Goal: Transaction & Acquisition: Purchase product/service

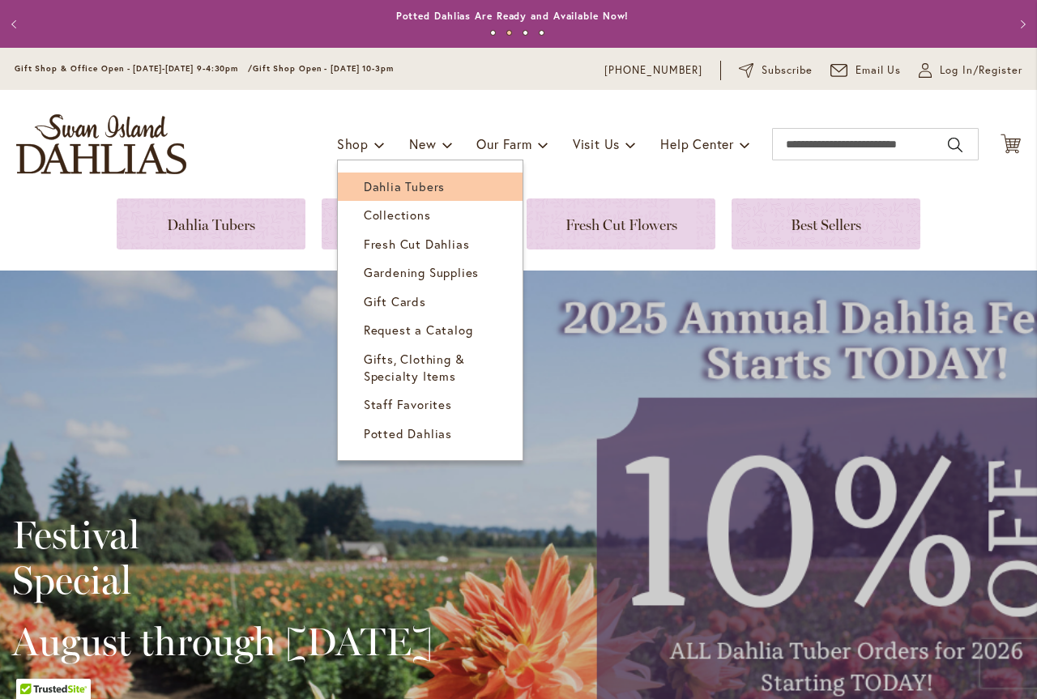
click at [369, 181] on span "Dahlia Tubers" at bounding box center [404, 186] width 81 height 16
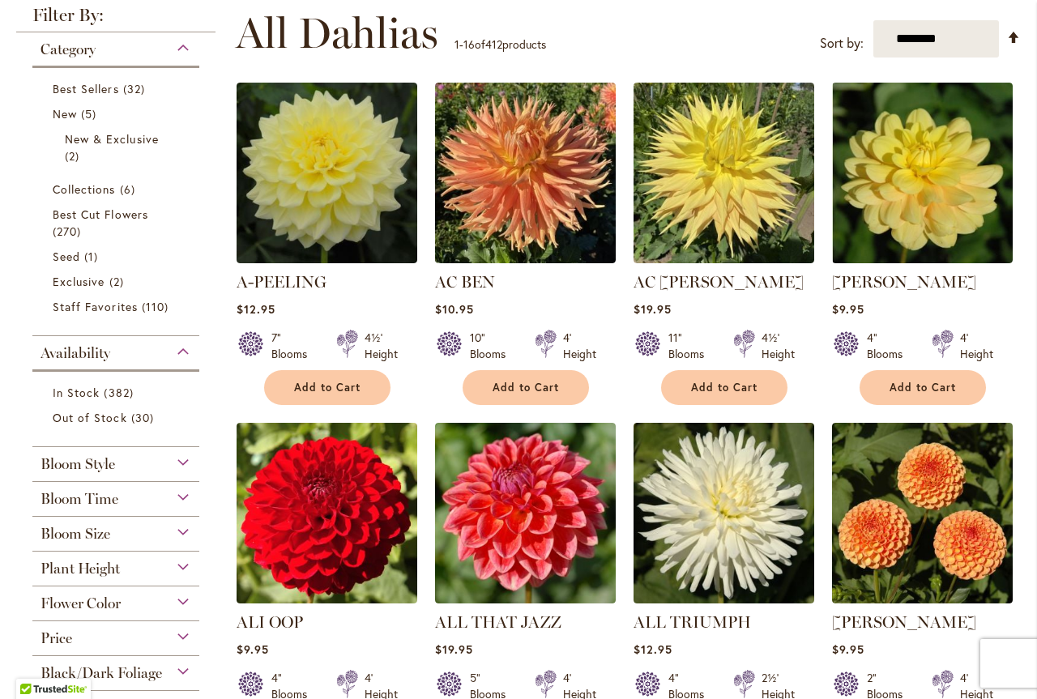
scroll to position [324, 0]
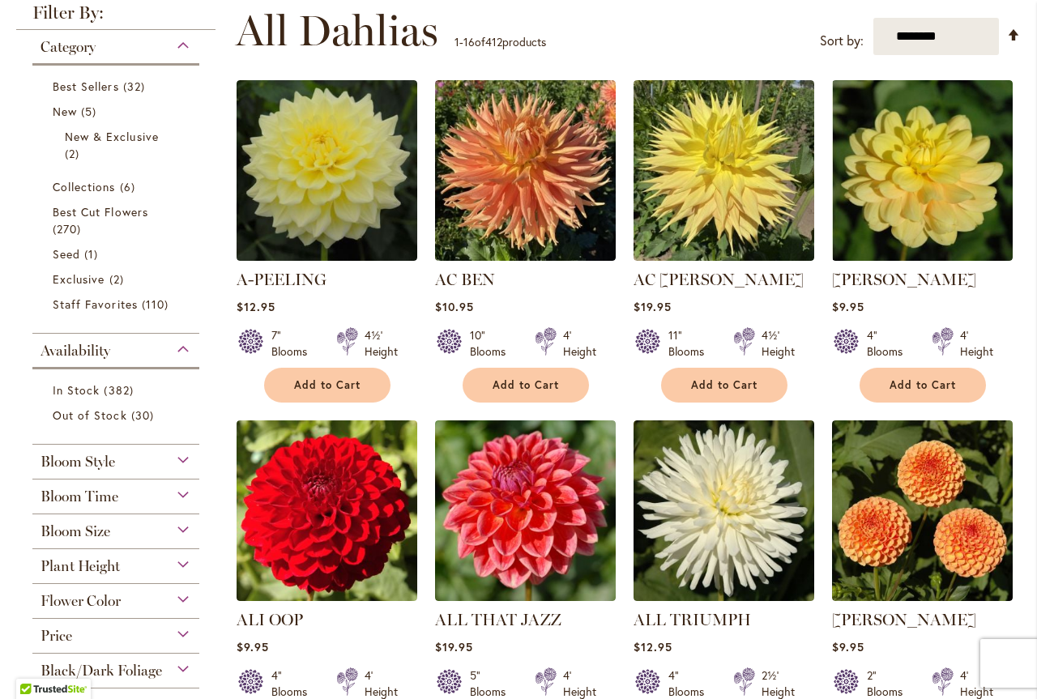
click at [178, 527] on div "Bloom Size" at bounding box center [115, 527] width 167 height 26
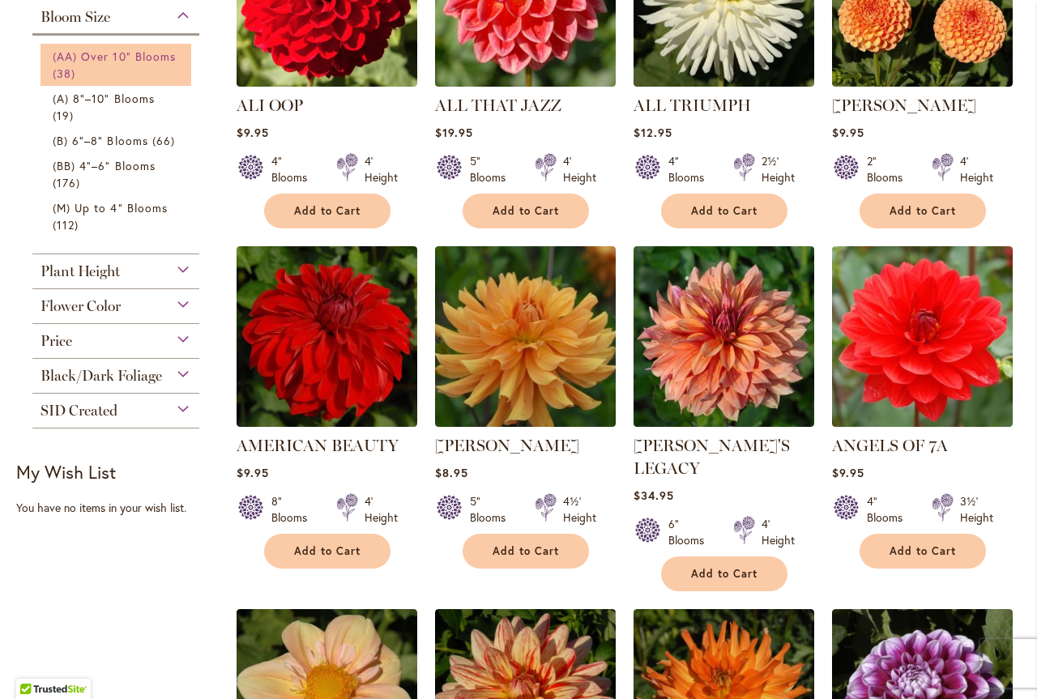
click at [160, 70] on link "(AA) Over 10" Blooms 38 items" at bounding box center [118, 65] width 130 height 34
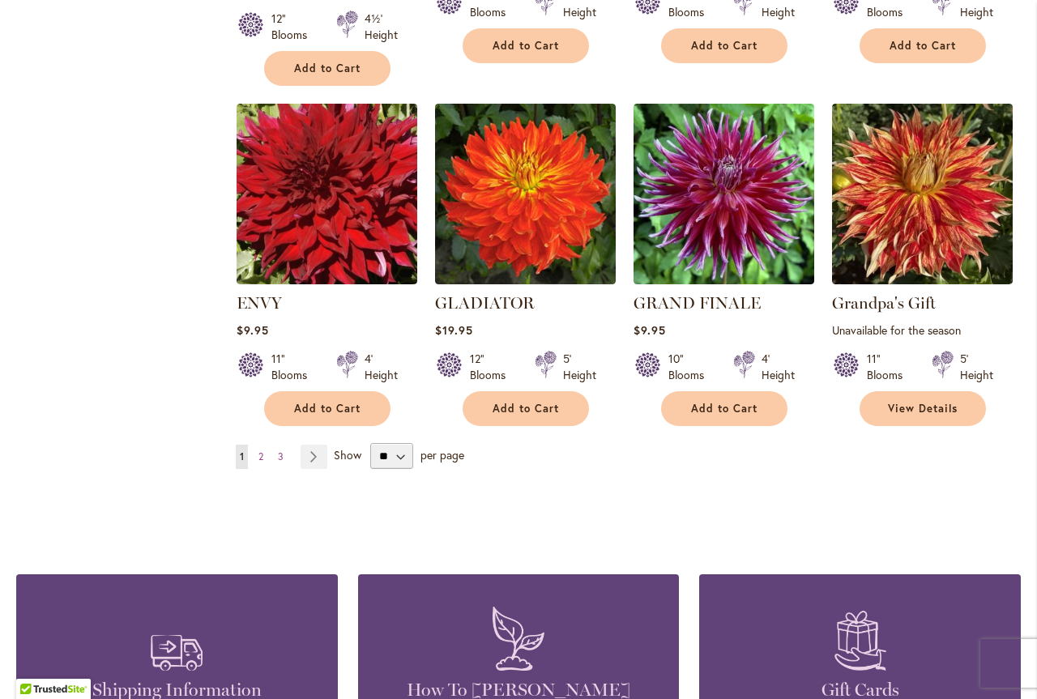
scroll to position [1377, 0]
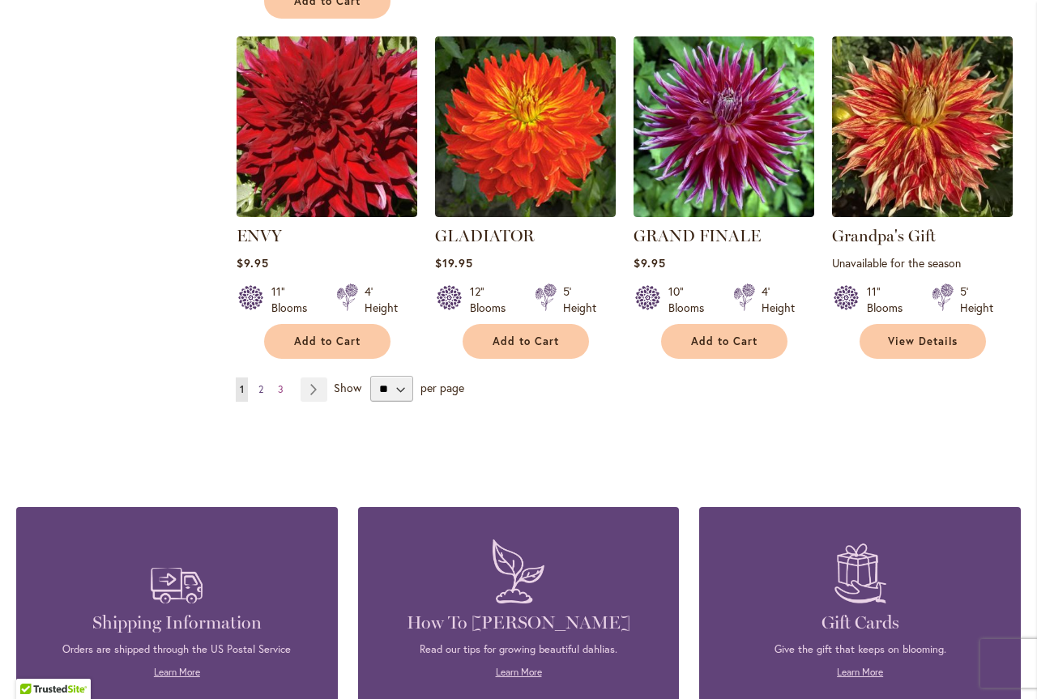
click at [259, 386] on span "2" at bounding box center [260, 389] width 5 height 12
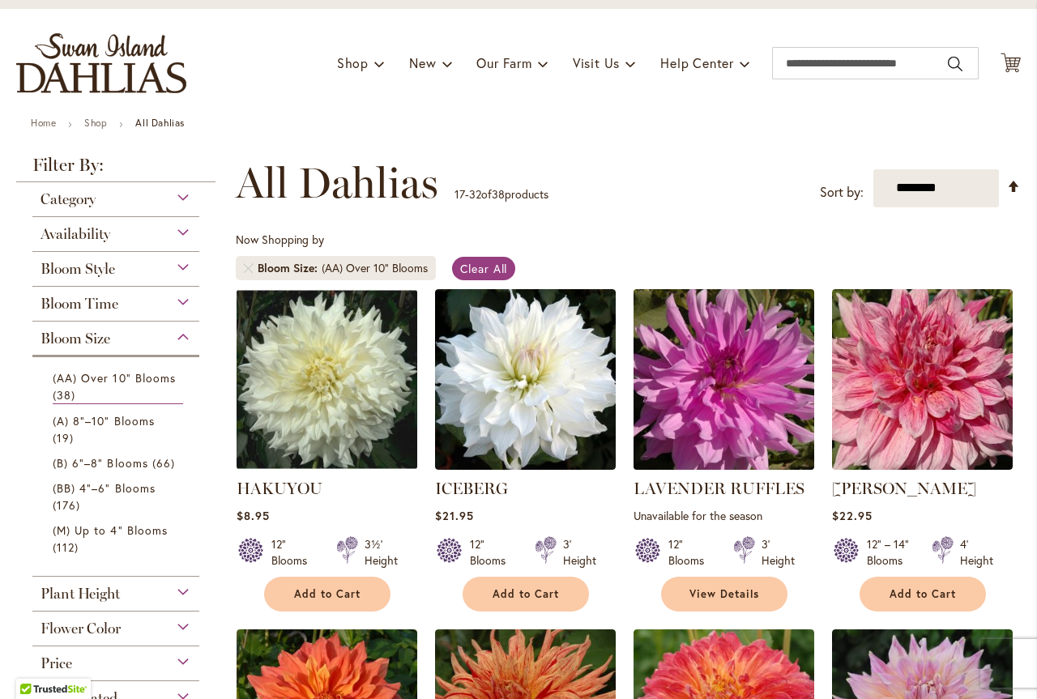
scroll to position [162, 0]
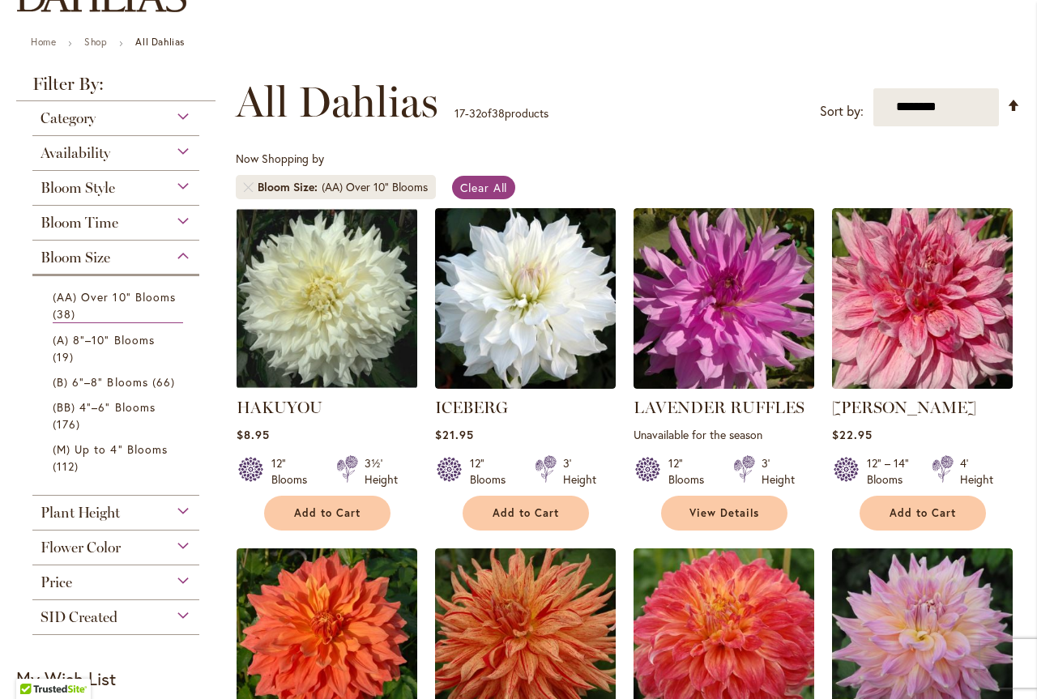
drag, startPoint x: 803, startPoint y: 160, endPoint x: 631, endPoint y: 94, distance: 184.5
click at [631, 94] on div "**********" at bounding box center [628, 102] width 785 height 49
click at [689, 101] on div "**********" at bounding box center [628, 102] width 785 height 49
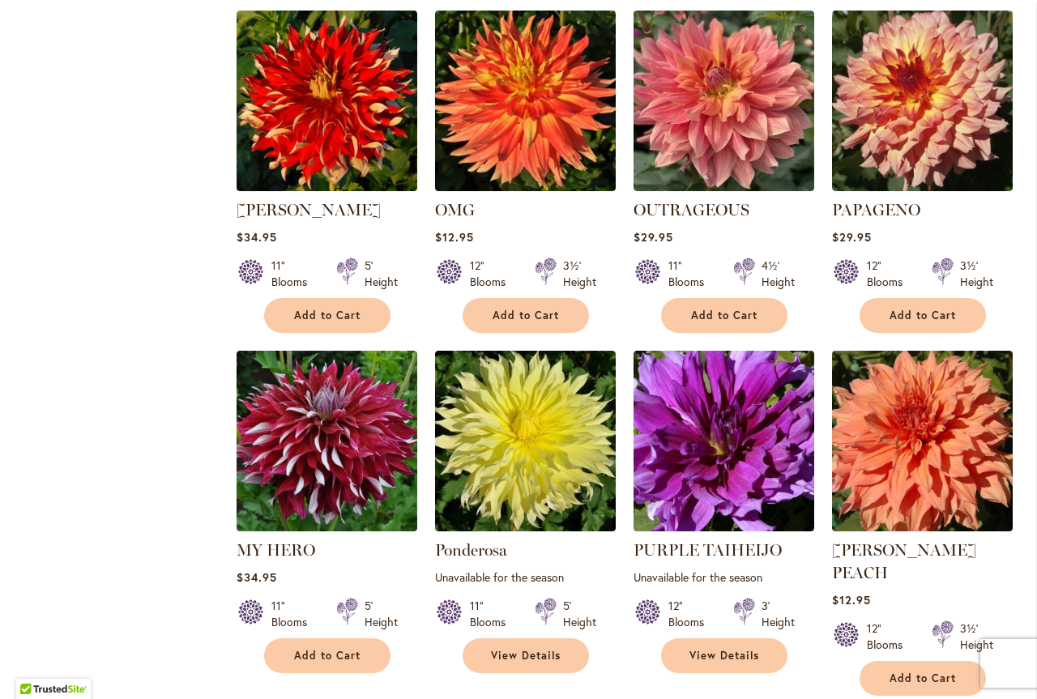
scroll to position [1134, 0]
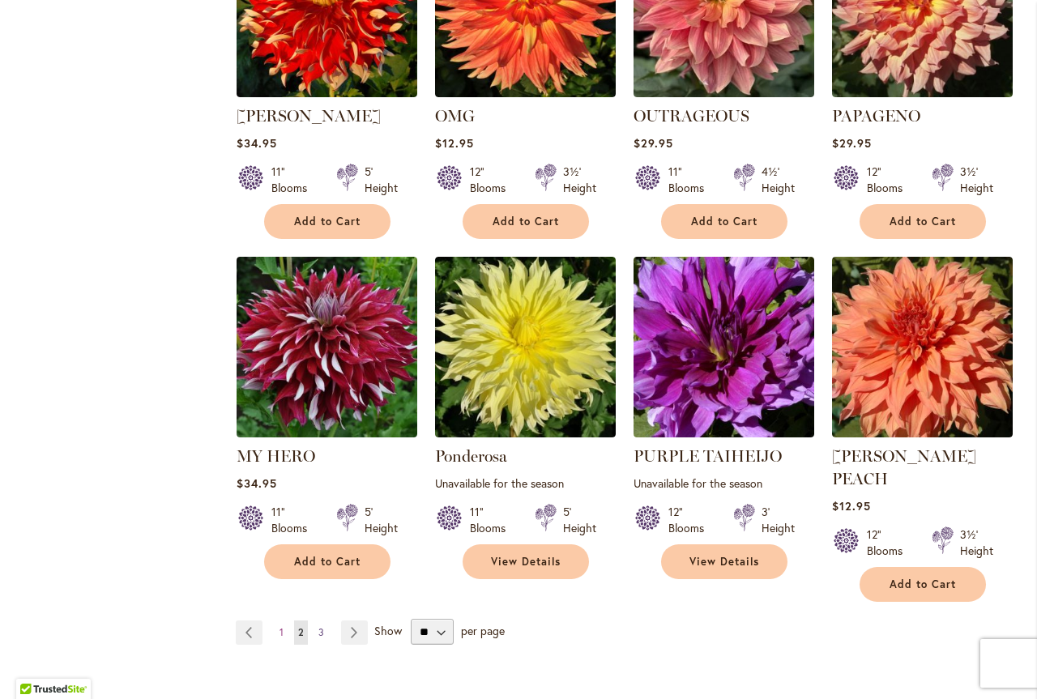
click at [318, 626] on span "3" at bounding box center [321, 632] width 6 height 12
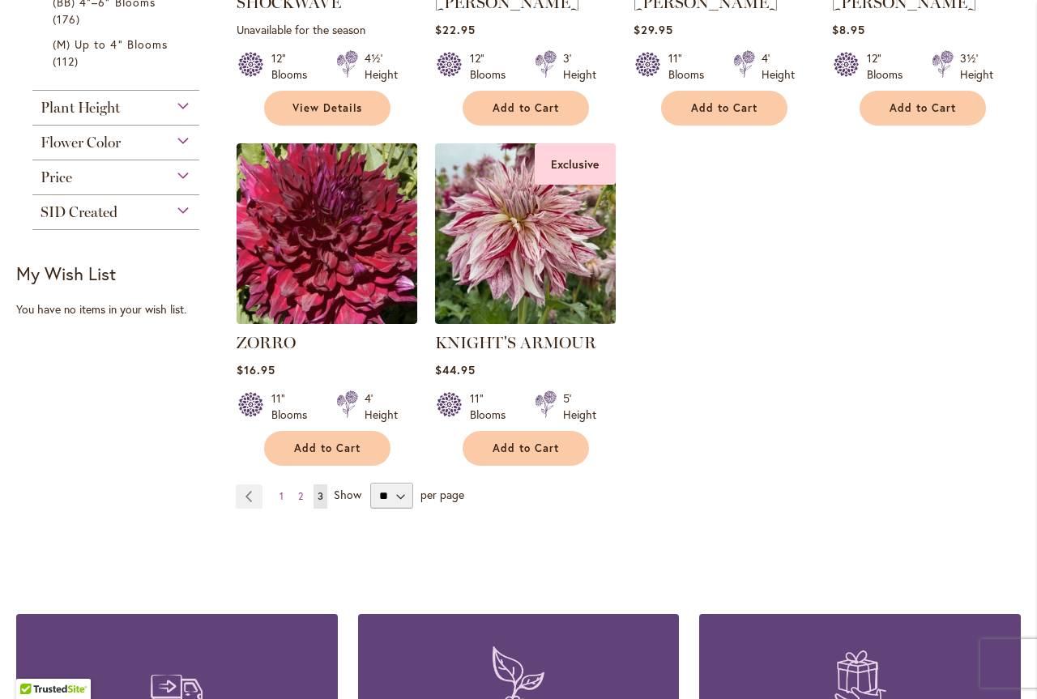
scroll to position [648, 0]
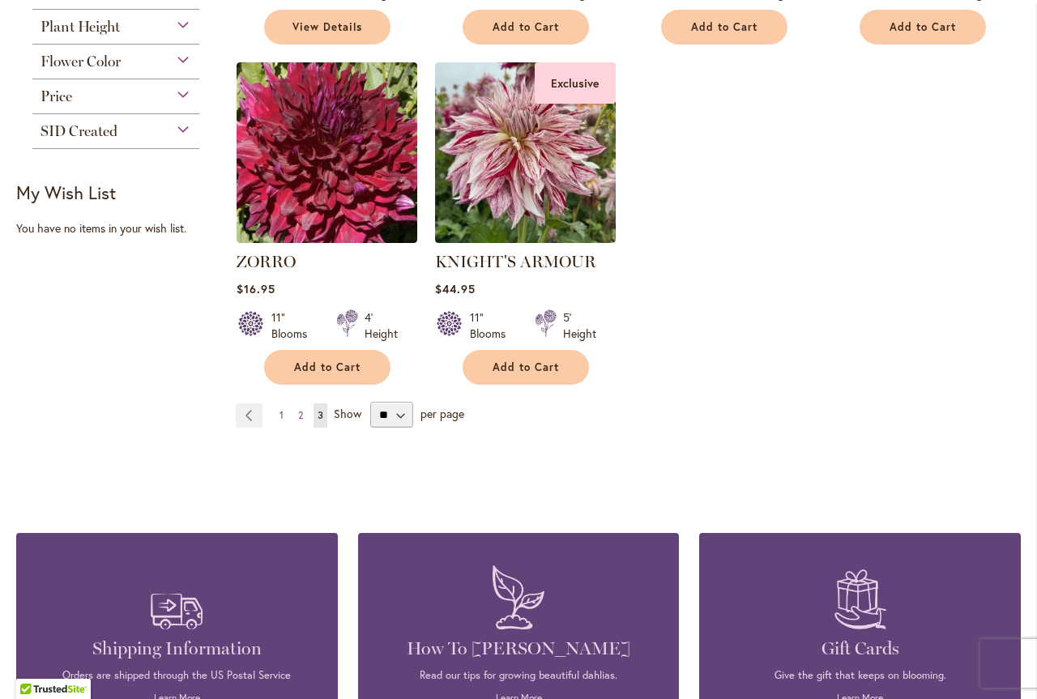
click at [281, 414] on span "1" at bounding box center [281, 415] width 4 height 12
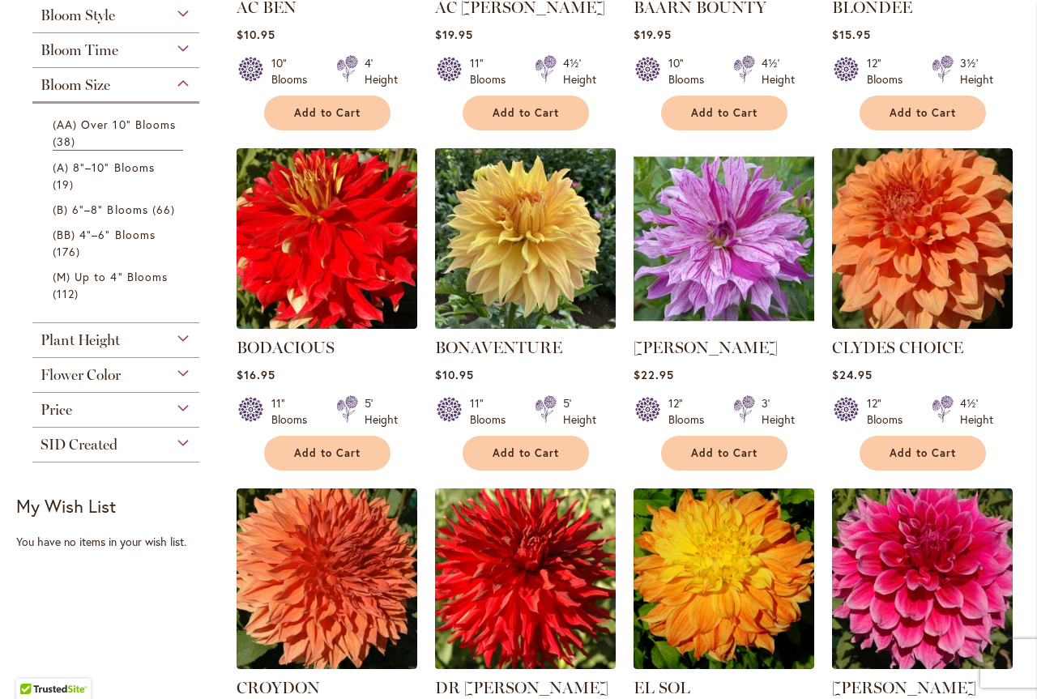
scroll to position [324, 0]
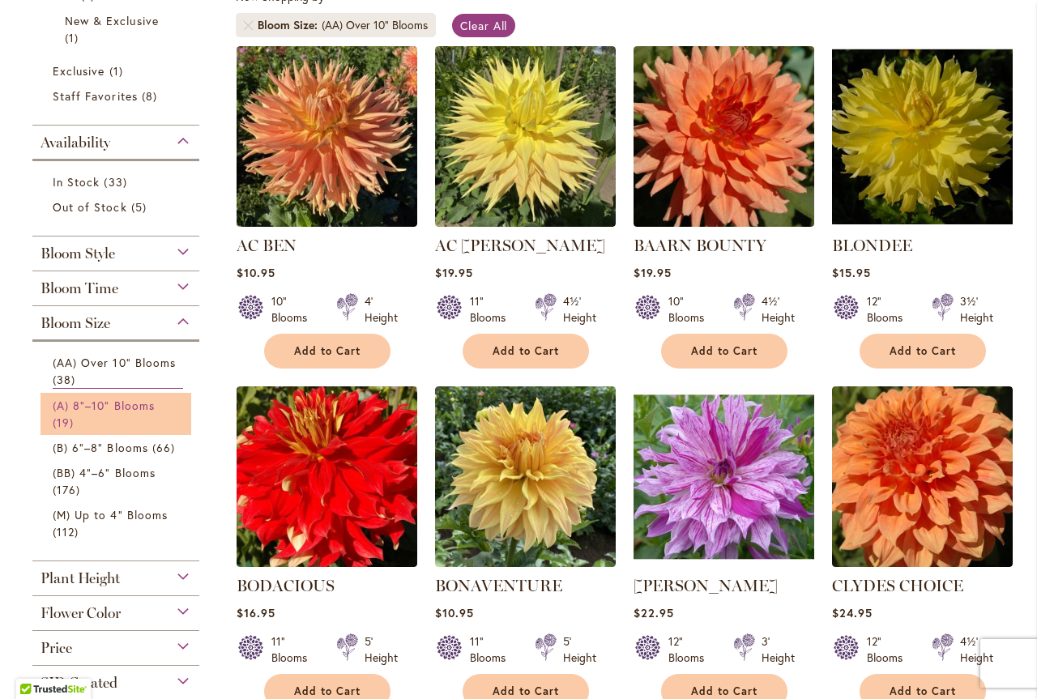
click at [143, 414] on link "(A) 8"–10" Blooms 19 items" at bounding box center [118, 414] width 130 height 34
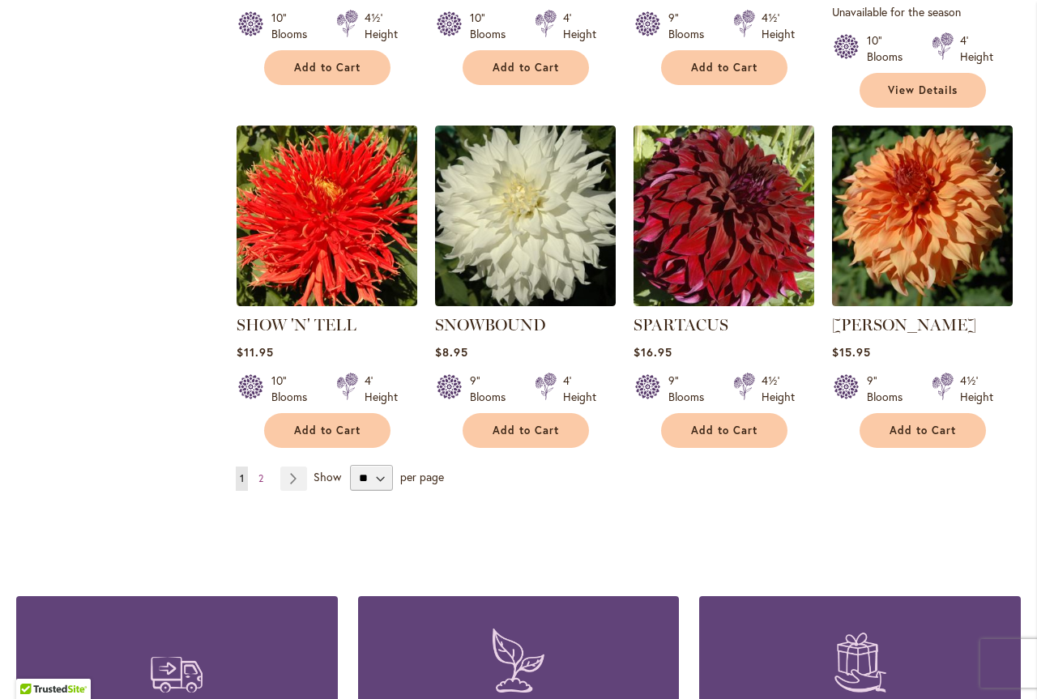
scroll to position [1377, 0]
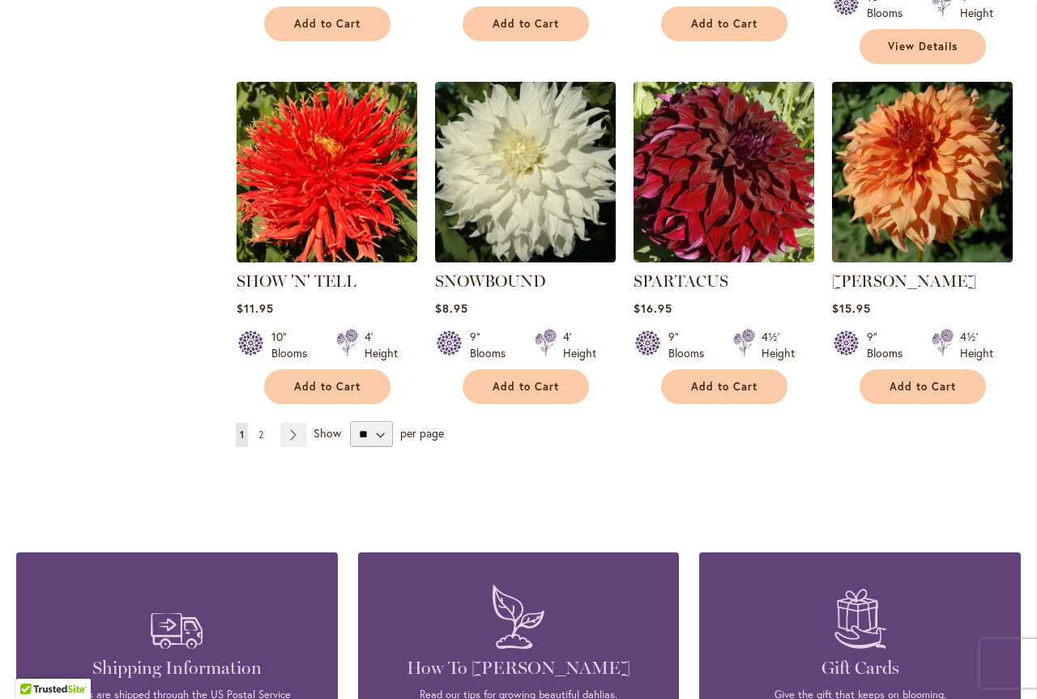
click at [261, 428] on span "2" at bounding box center [260, 434] width 5 height 12
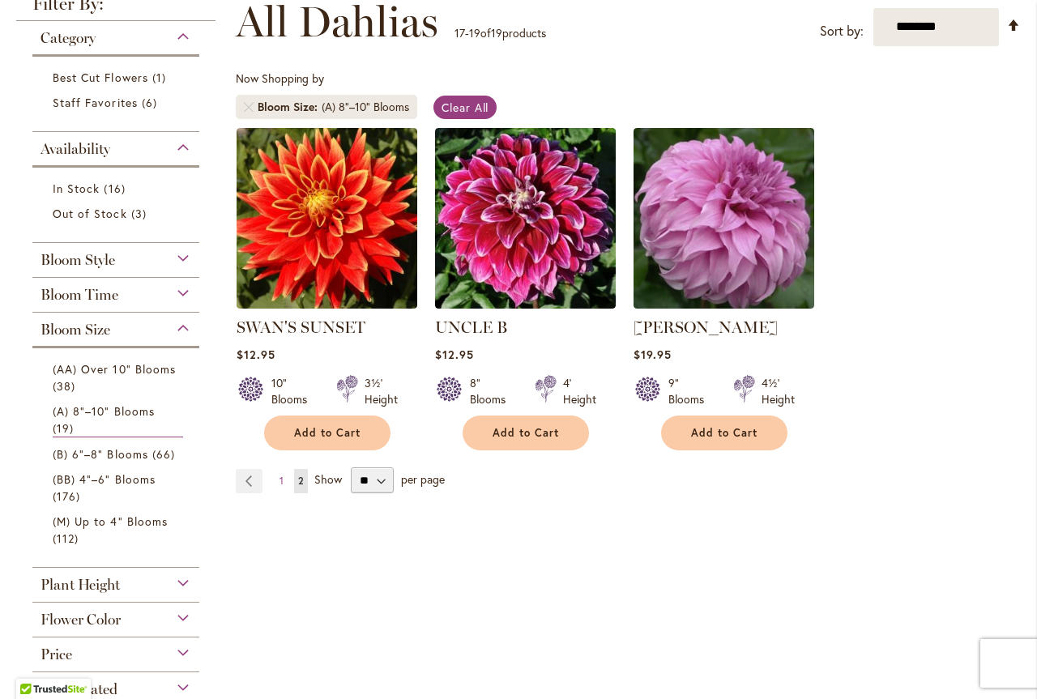
scroll to position [243, 0]
click at [284, 480] on link "Page 1" at bounding box center [281, 480] width 12 height 24
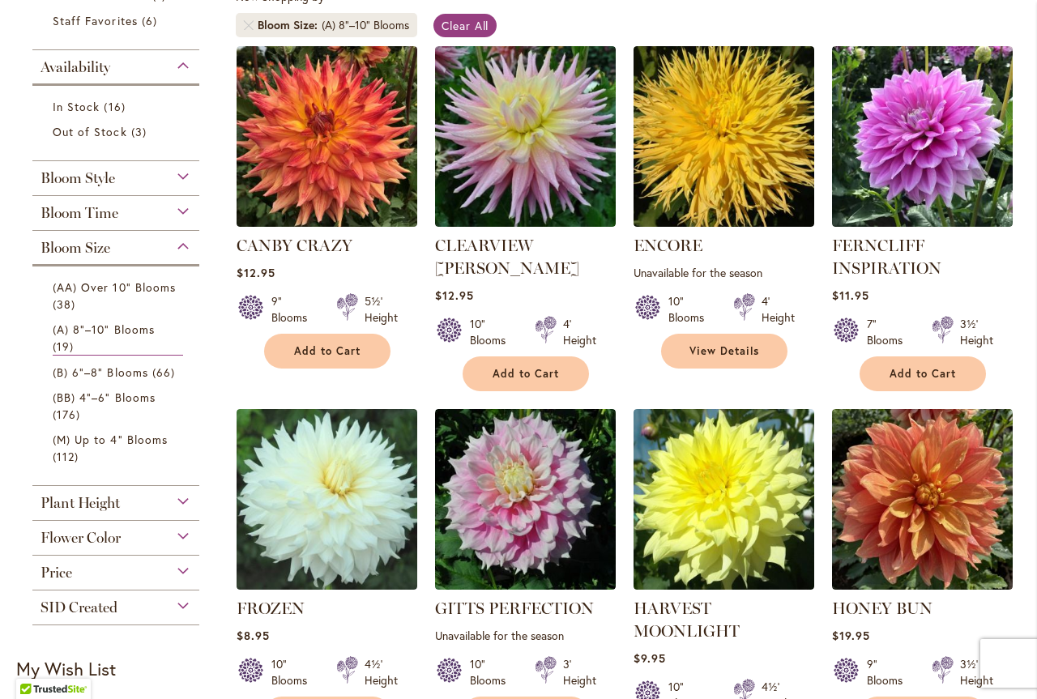
scroll to position [405, 0]
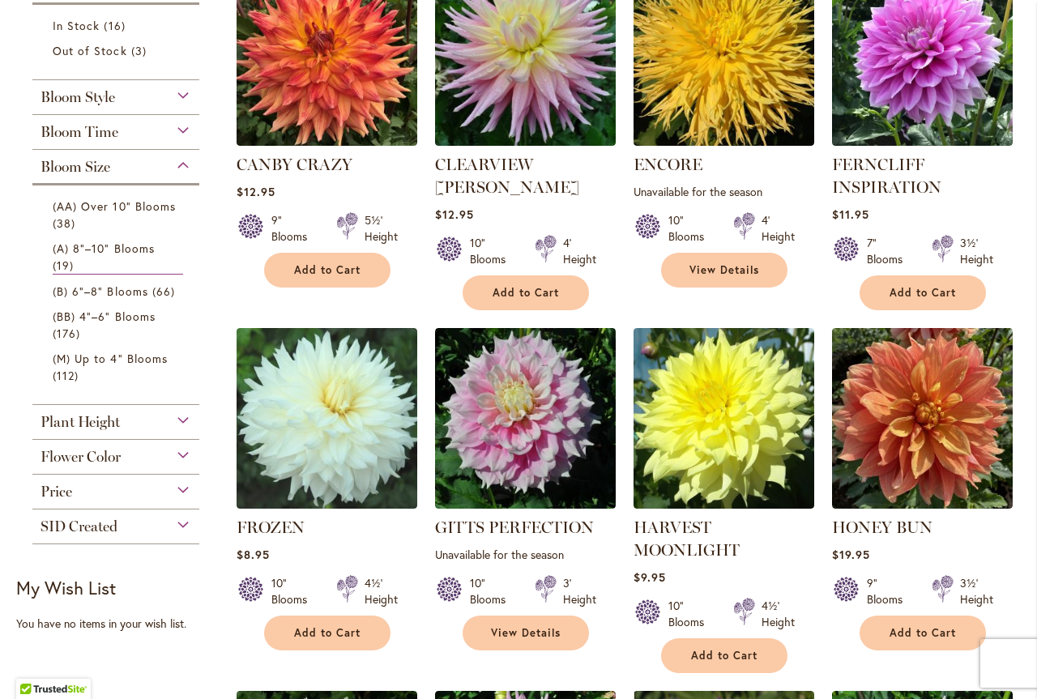
click at [937, 564] on div "9" Blooms 3½' Height" at bounding box center [922, 584] width 181 height 45
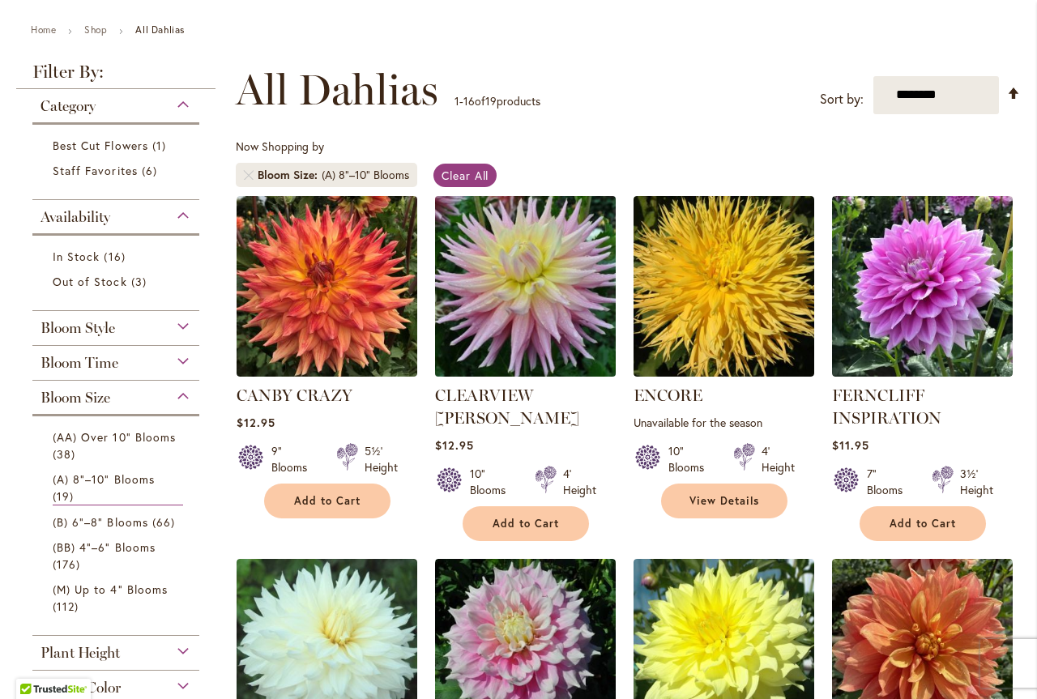
scroll to position [162, 0]
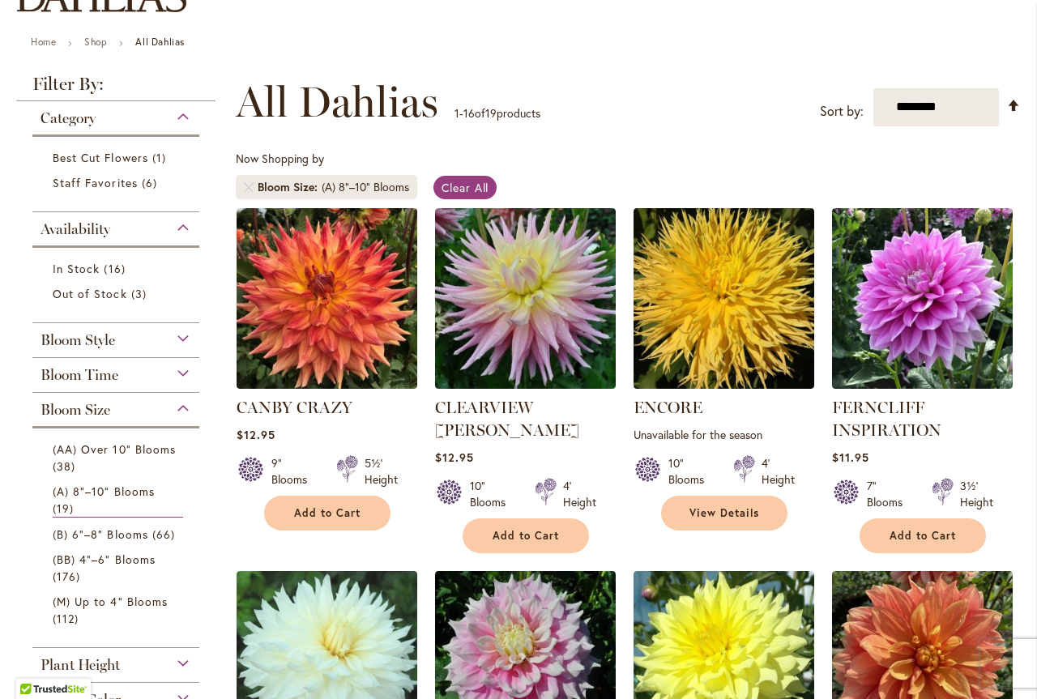
drag, startPoint x: 522, startPoint y: 277, endPoint x: 483, endPoint y: 432, distance: 159.5
click at [483, 449] on div "$12.95" at bounding box center [525, 456] width 181 height 15
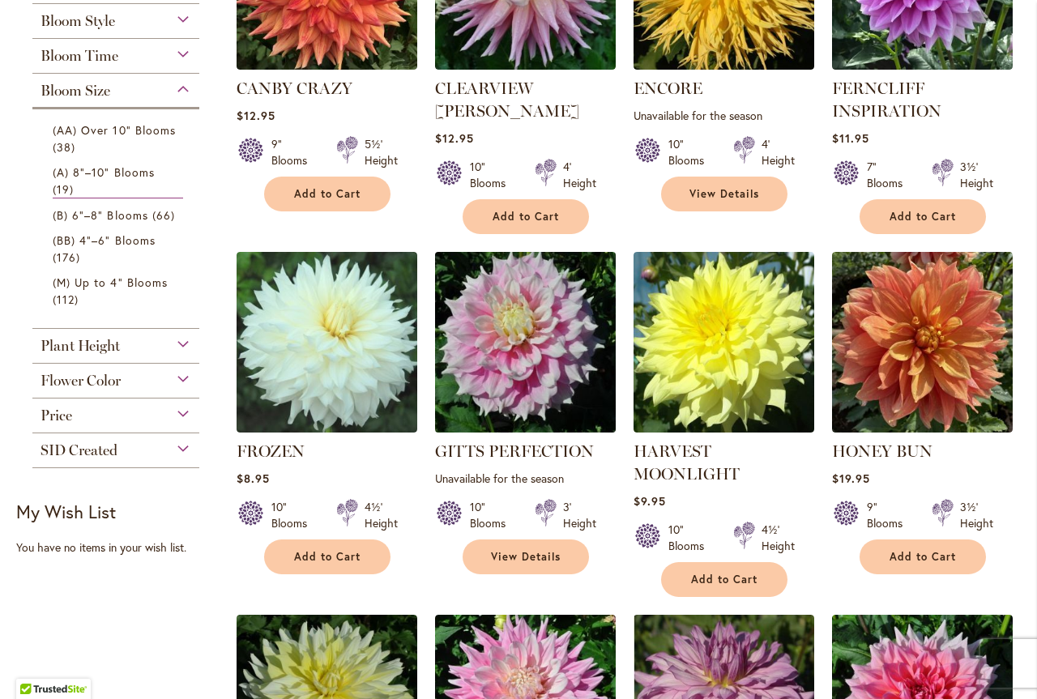
scroll to position [324, 0]
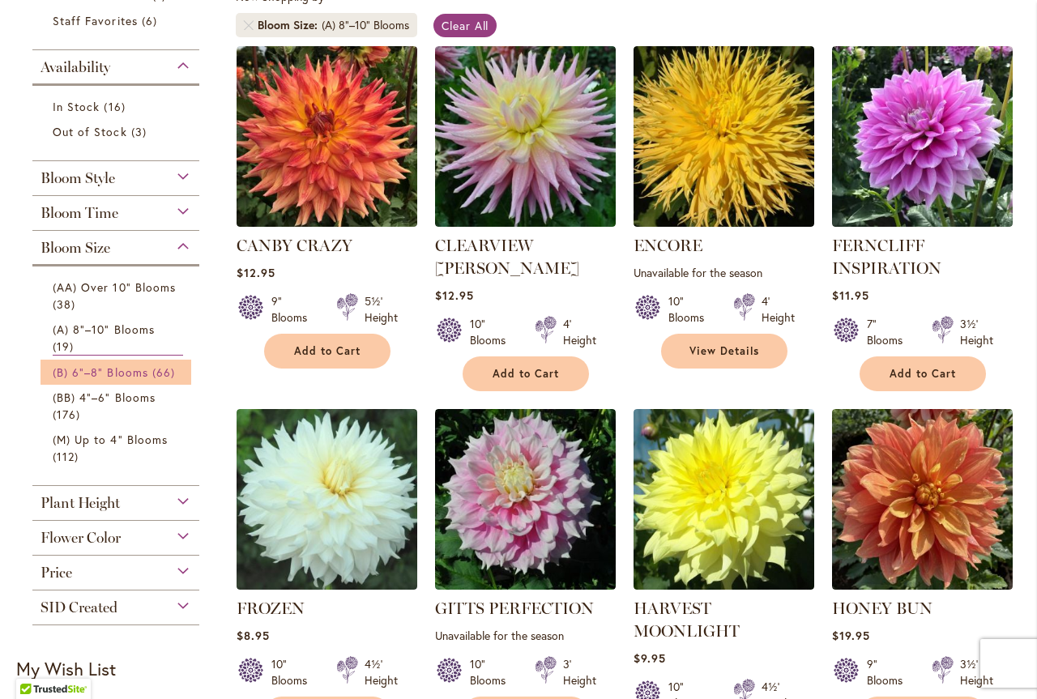
click at [119, 371] on span "(B) 6"–8" Blooms" at bounding box center [101, 371] width 96 height 15
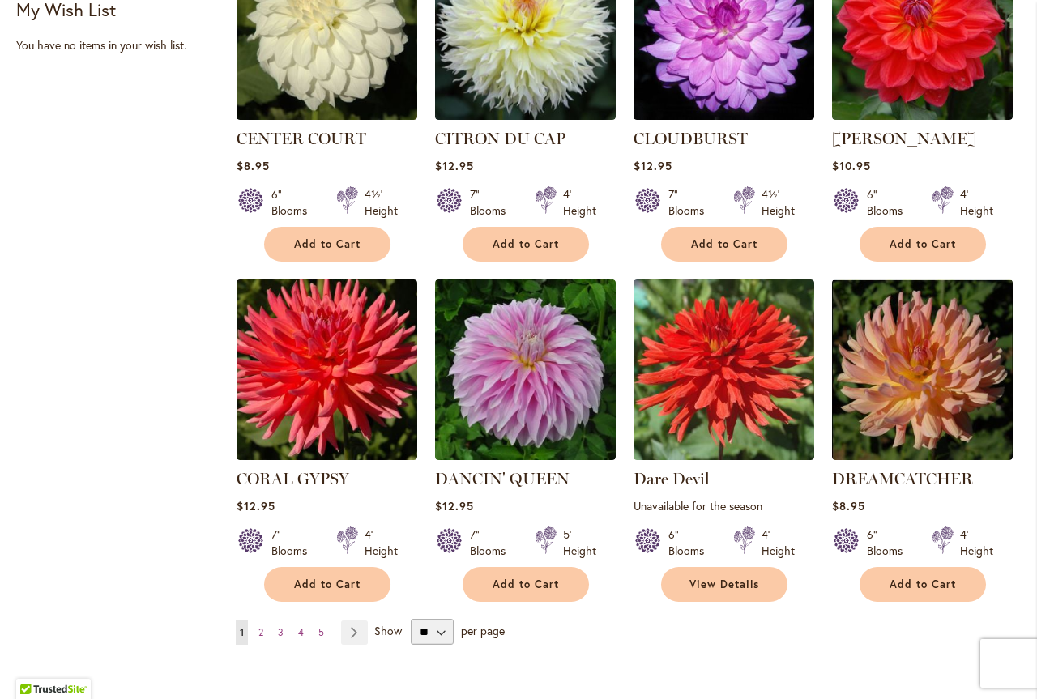
scroll to position [1215, 0]
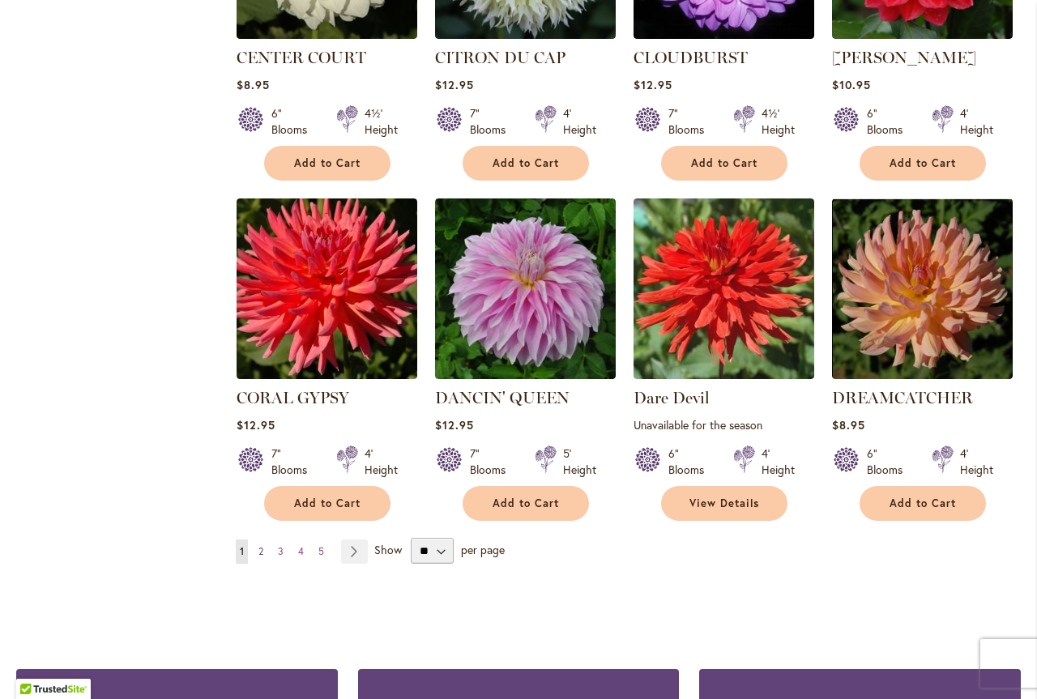
click at [262, 545] on span "2" at bounding box center [260, 551] width 5 height 12
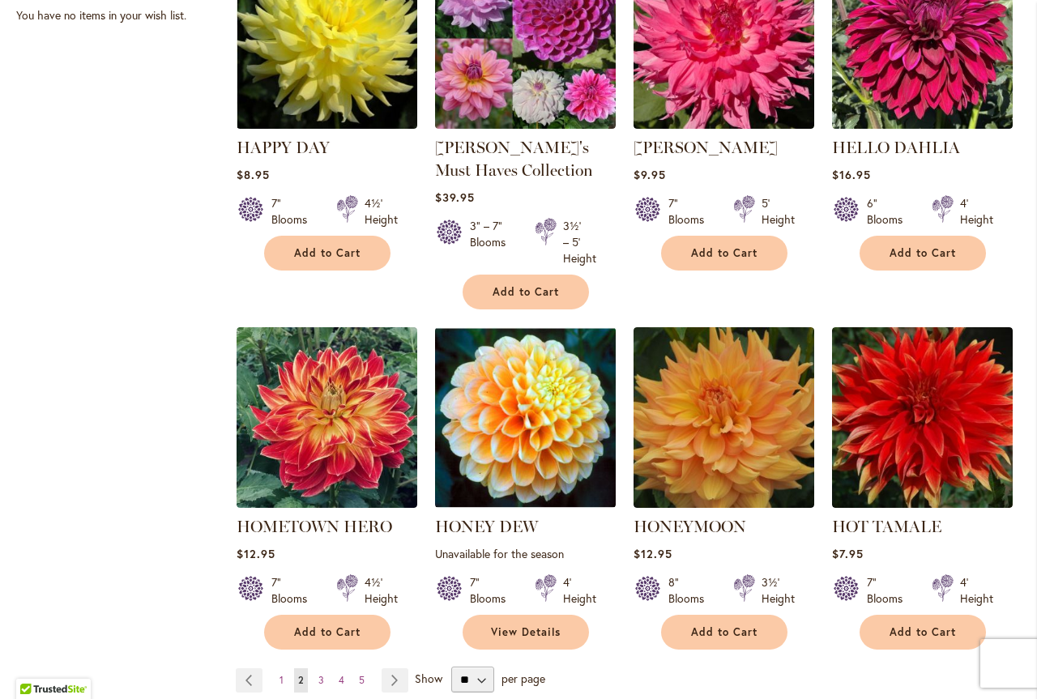
scroll to position [1215, 0]
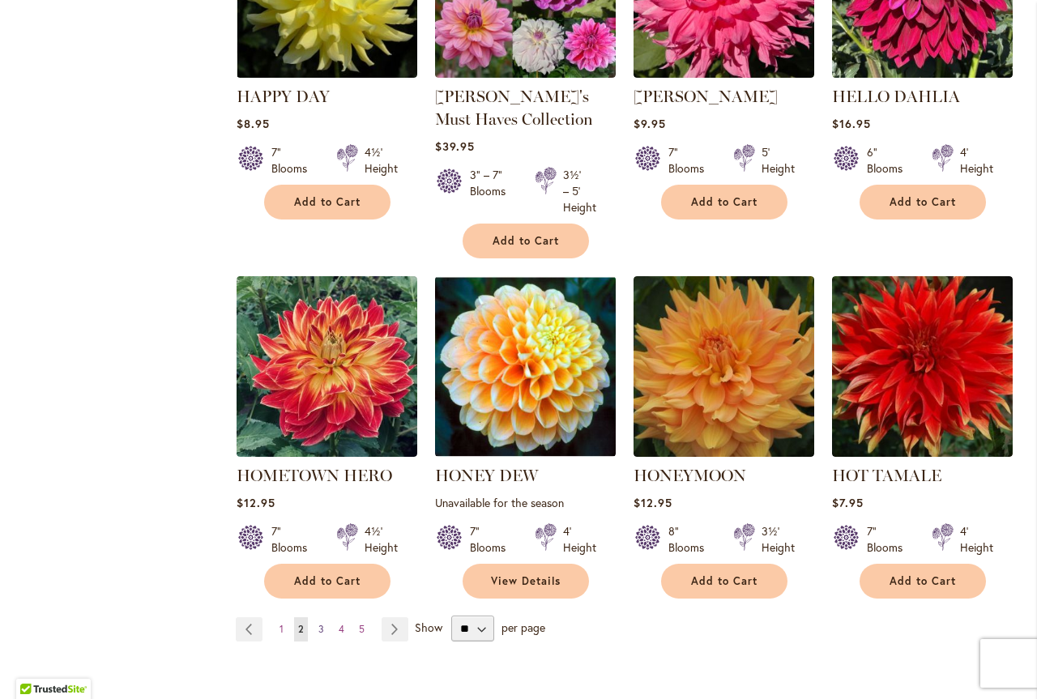
click at [319, 628] on span "3" at bounding box center [321, 629] width 6 height 12
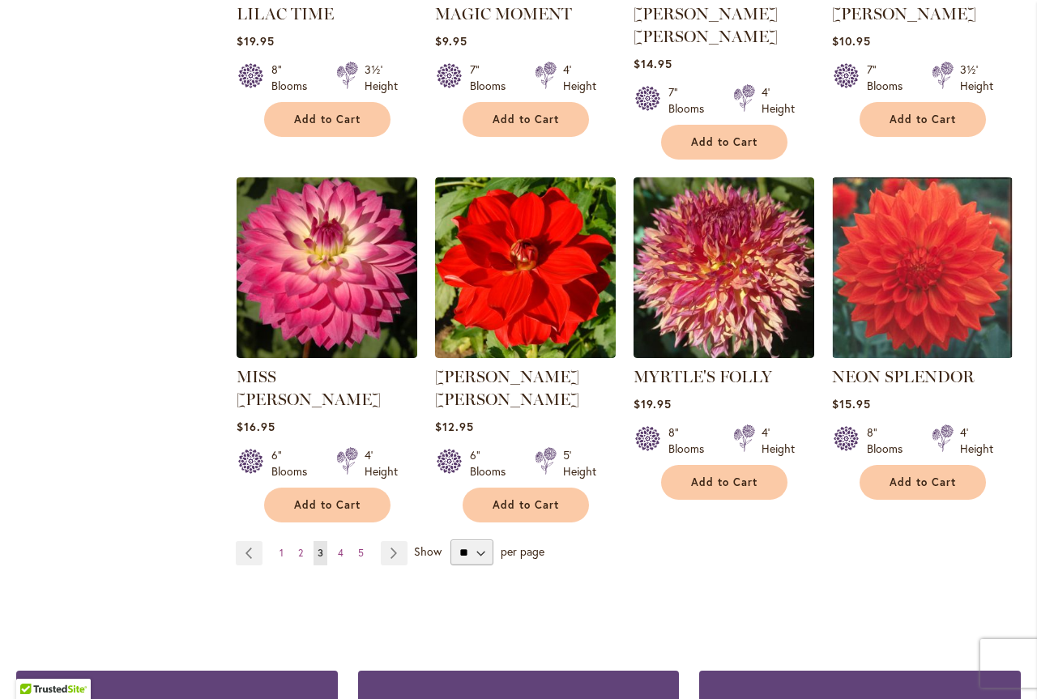
scroll to position [1458, 0]
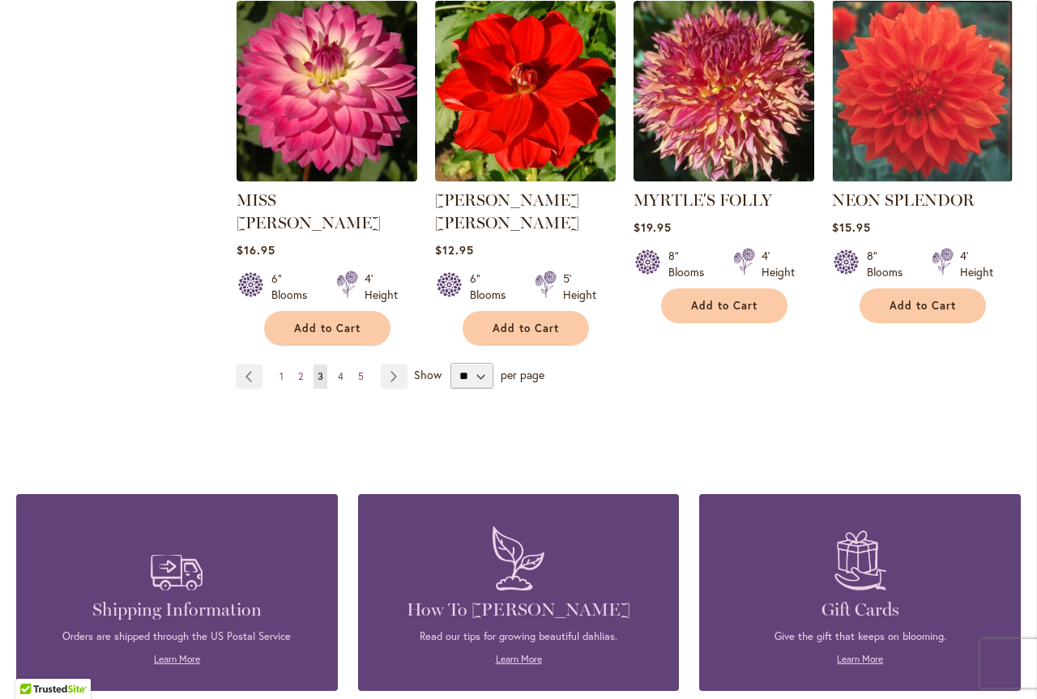
click at [338, 370] on span "4" at bounding box center [341, 376] width 6 height 12
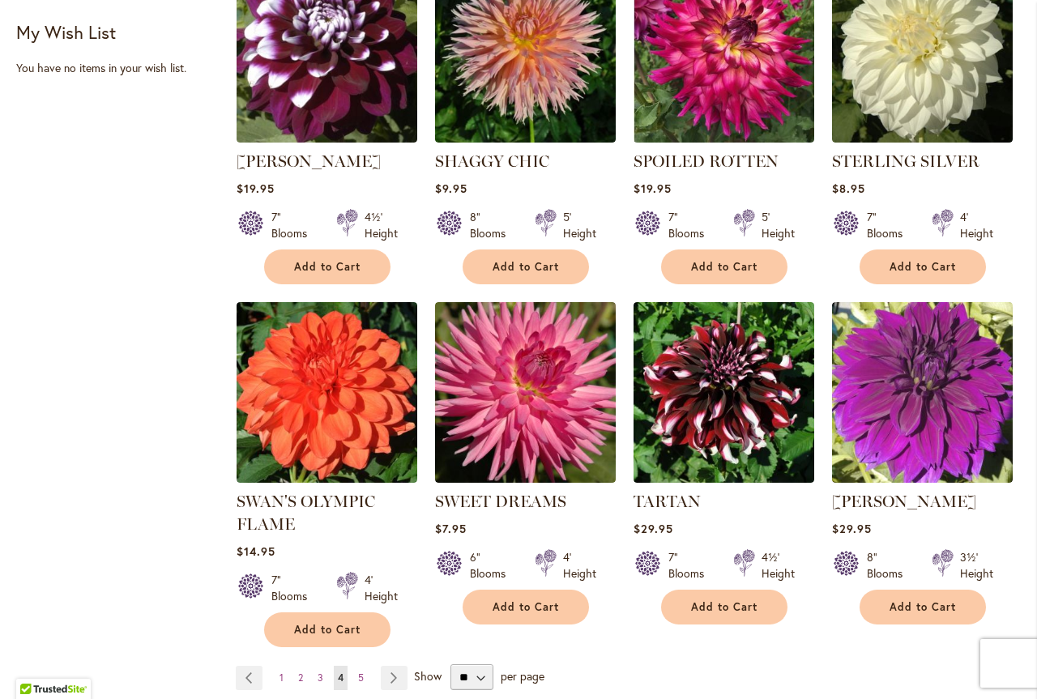
scroll to position [1215, 0]
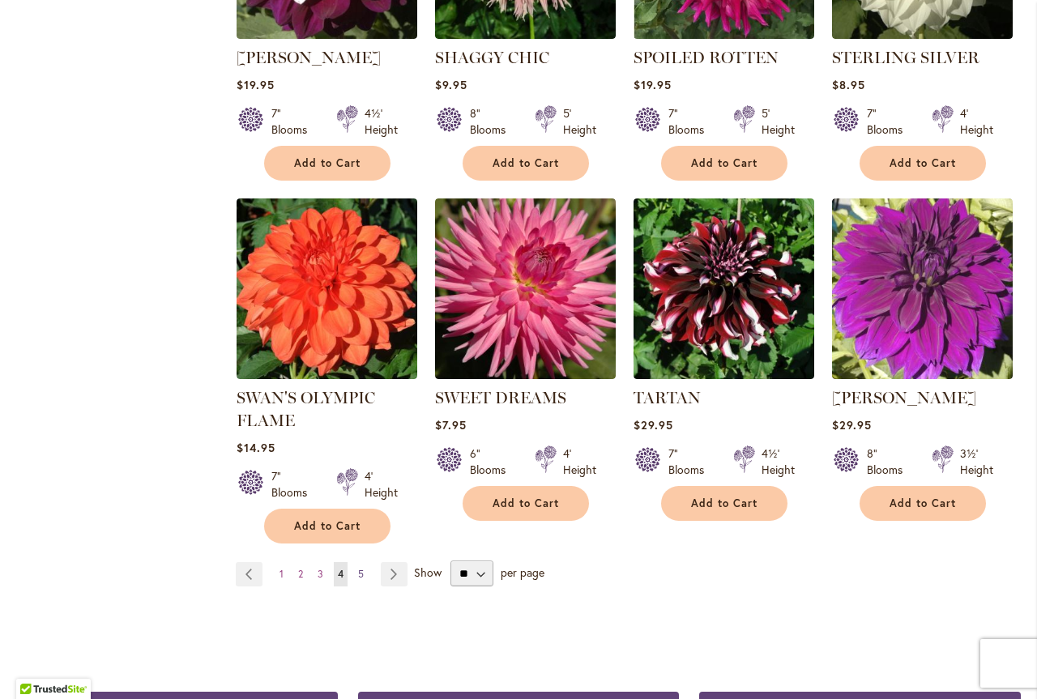
click at [362, 562] on link "Page 5" at bounding box center [361, 574] width 14 height 24
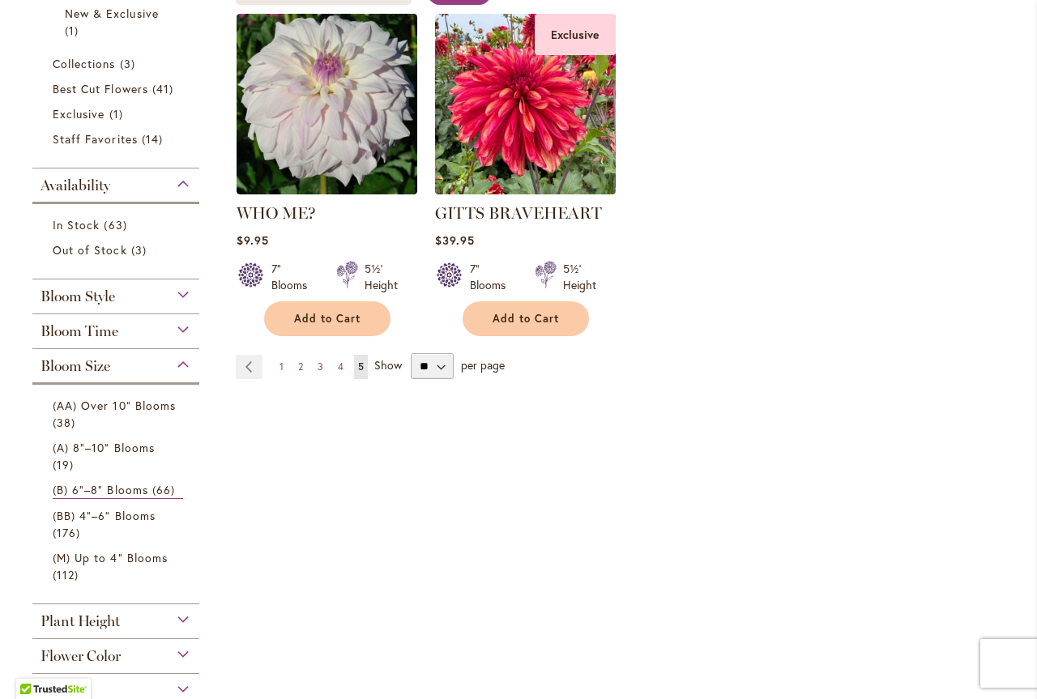
scroll to position [405, 0]
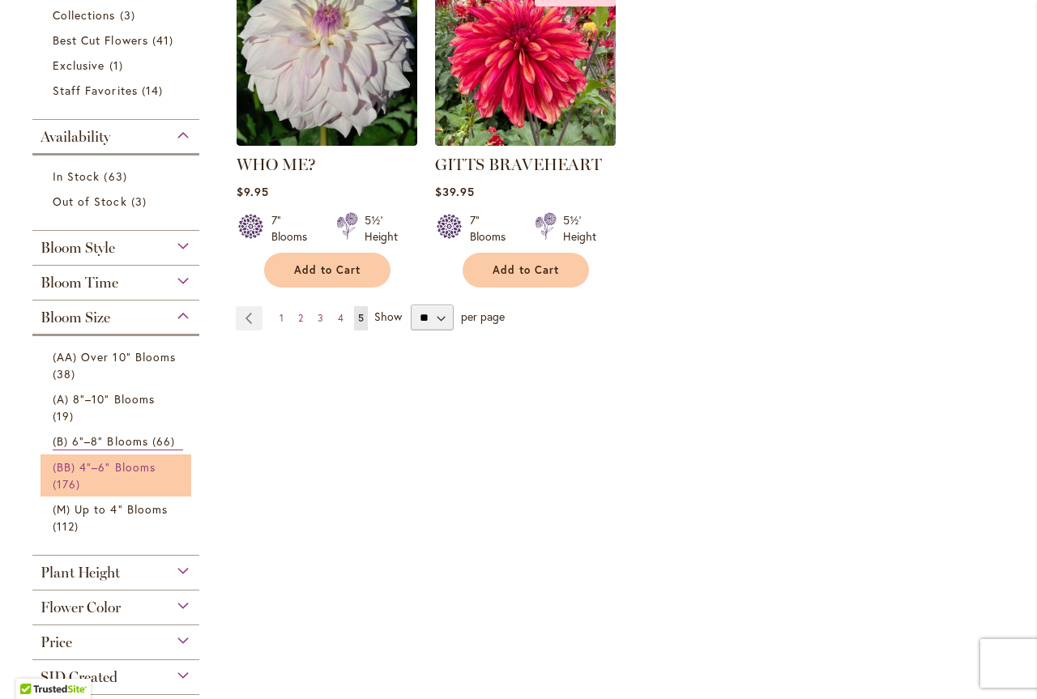
click at [126, 468] on span "(BB) 4"–6" Blooms" at bounding box center [104, 466] width 103 height 15
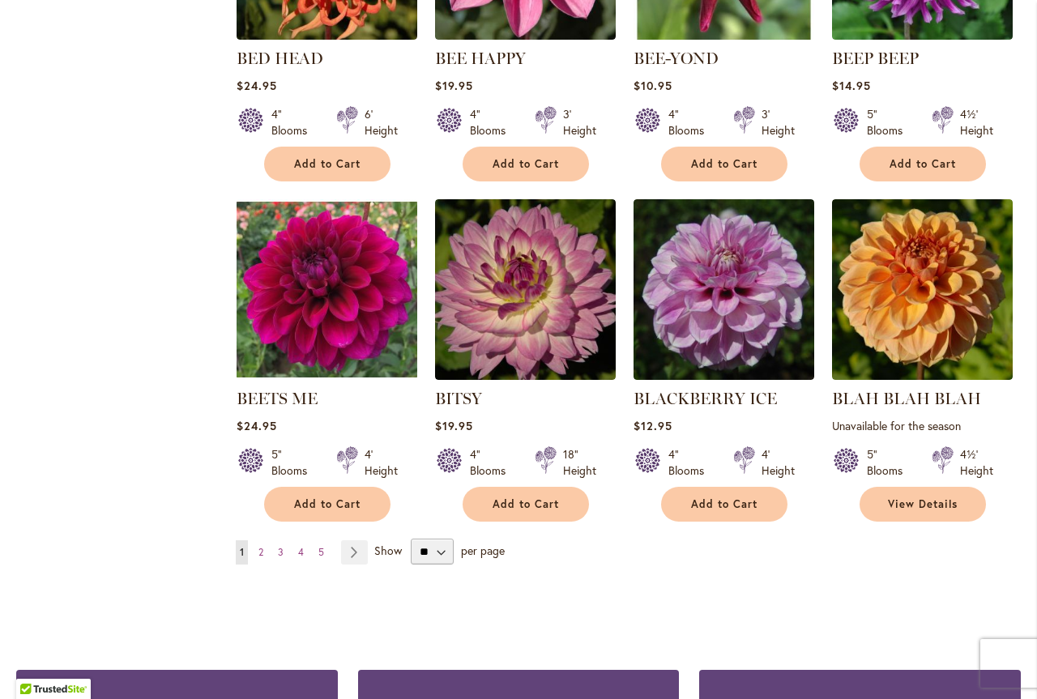
scroll to position [1296, 0]
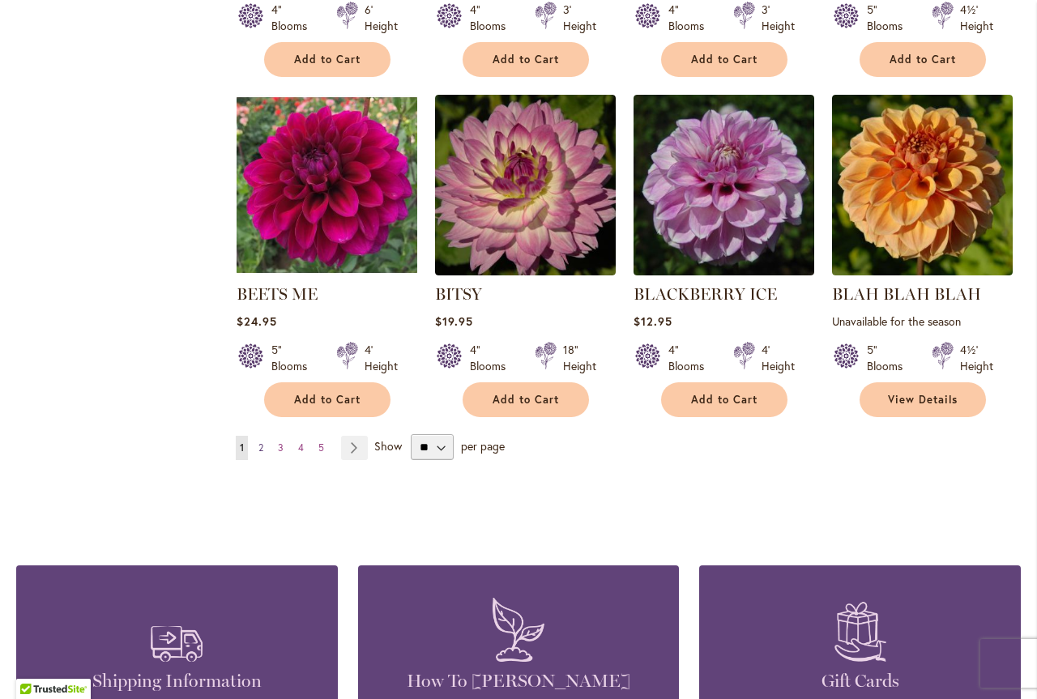
click at [261, 446] on span "2" at bounding box center [260, 447] width 5 height 12
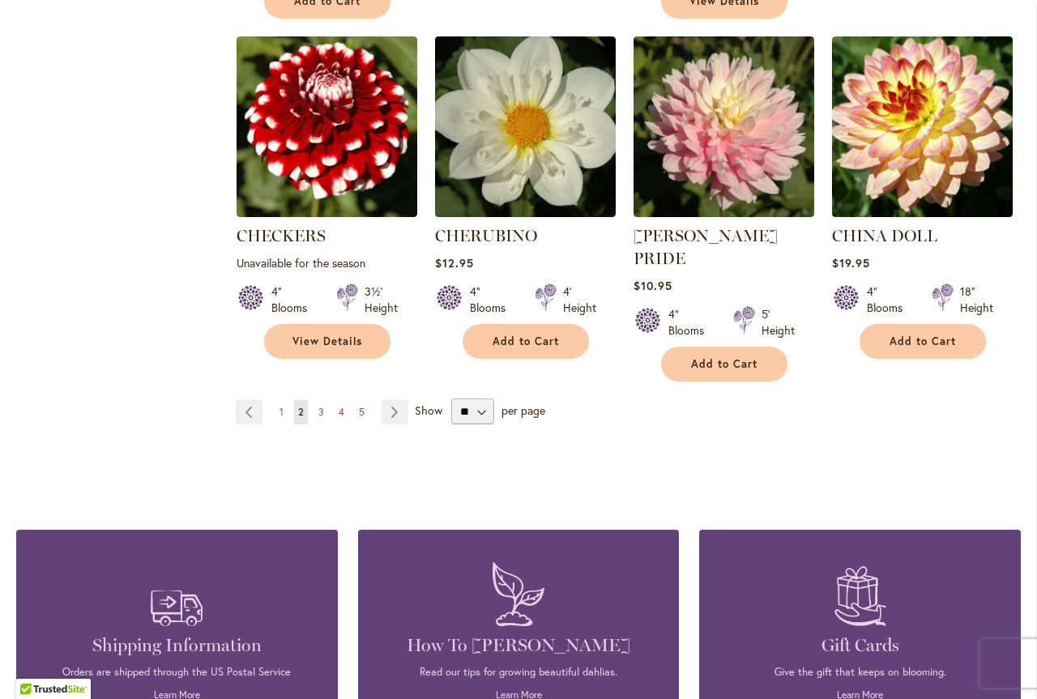
scroll to position [1458, 0]
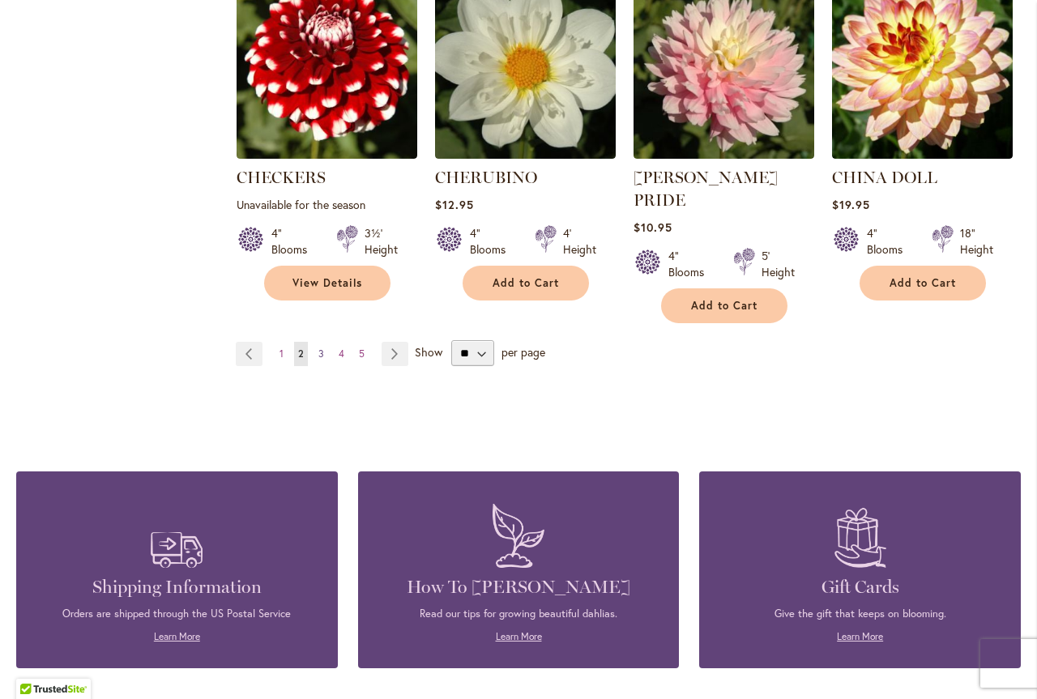
click at [318, 347] on span "3" at bounding box center [321, 353] width 6 height 12
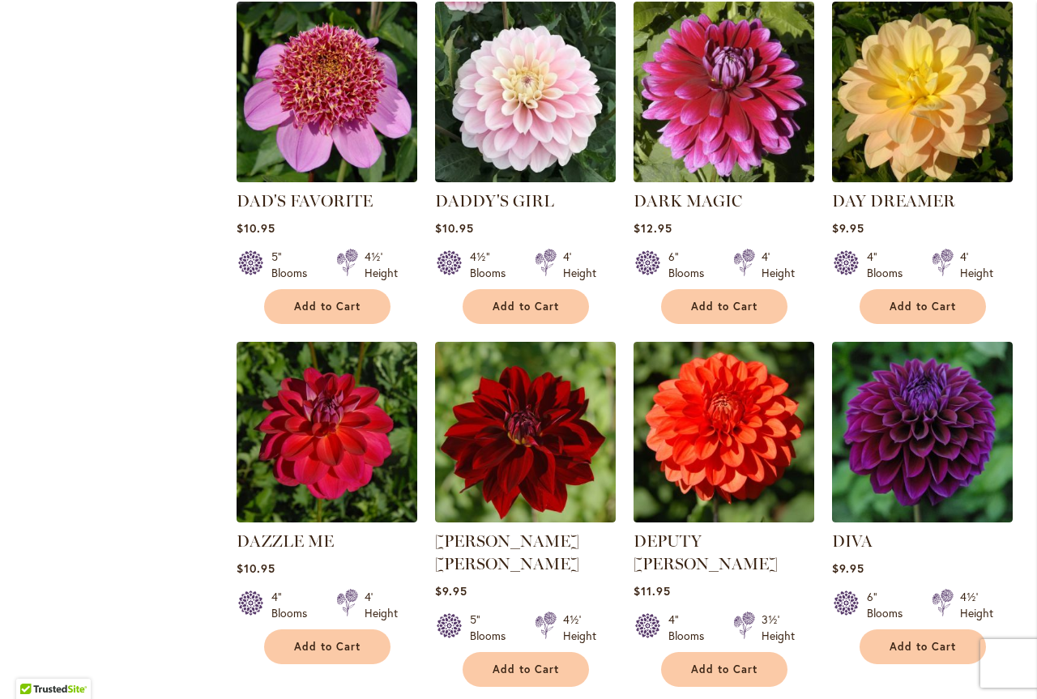
scroll to position [1215, 0]
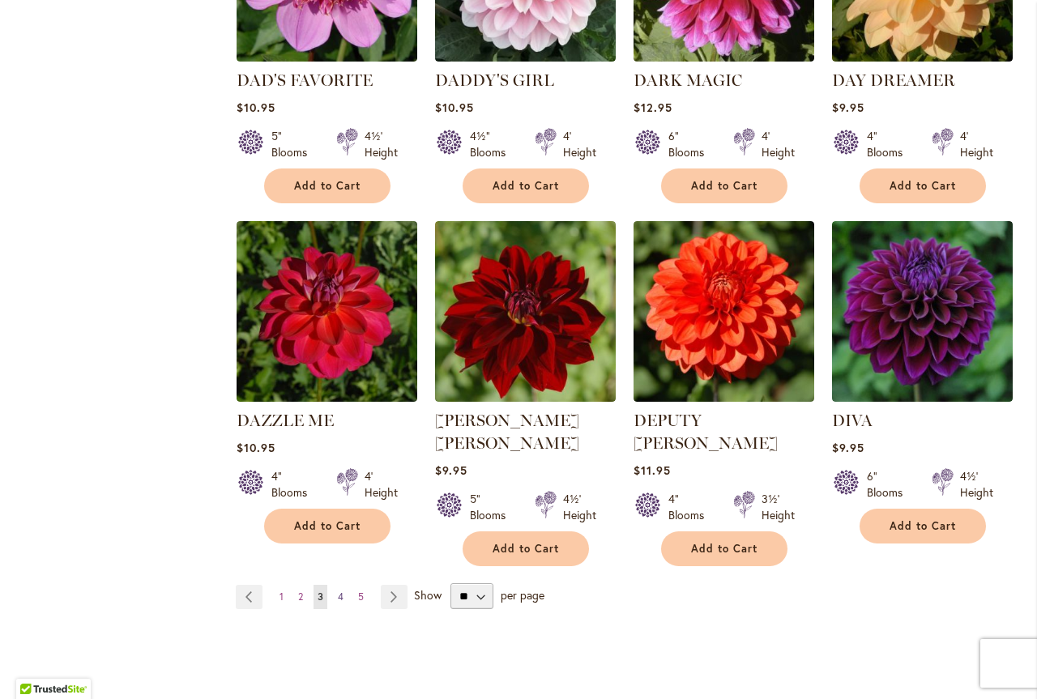
click at [341, 590] on span "4" at bounding box center [341, 596] width 6 height 12
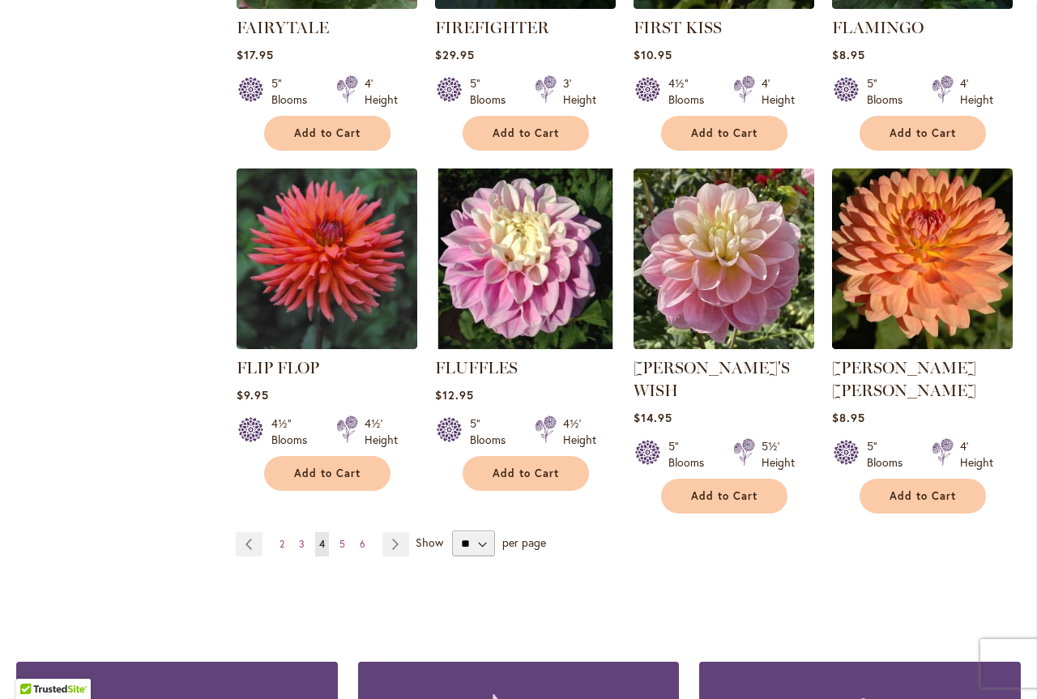
scroll to position [1296, 0]
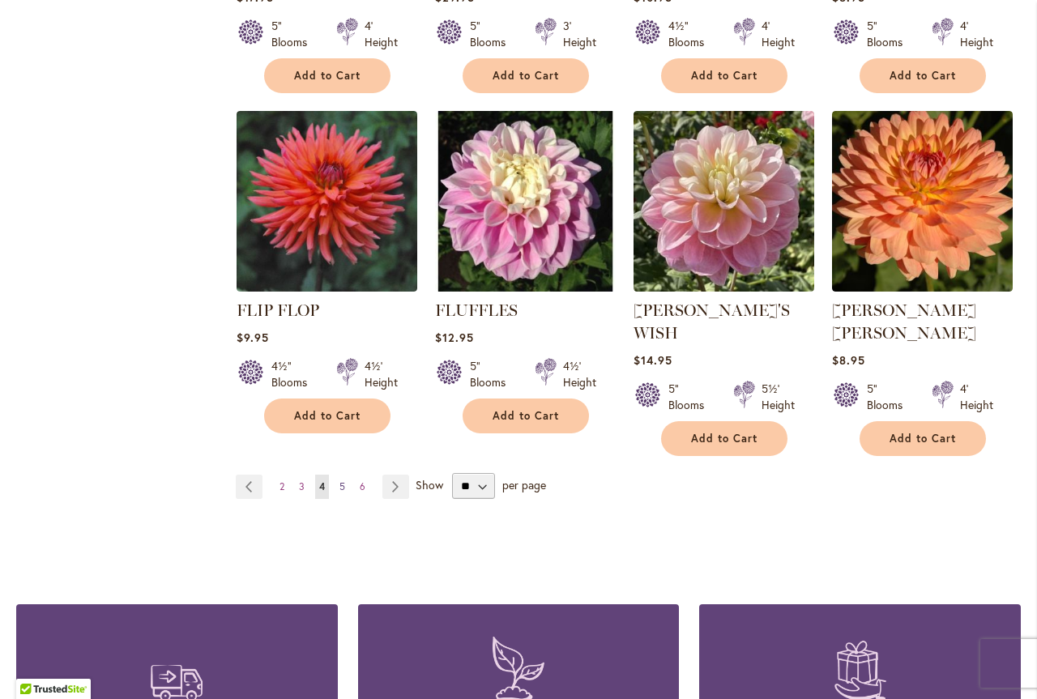
click at [339, 480] on span "5" at bounding box center [342, 486] width 6 height 12
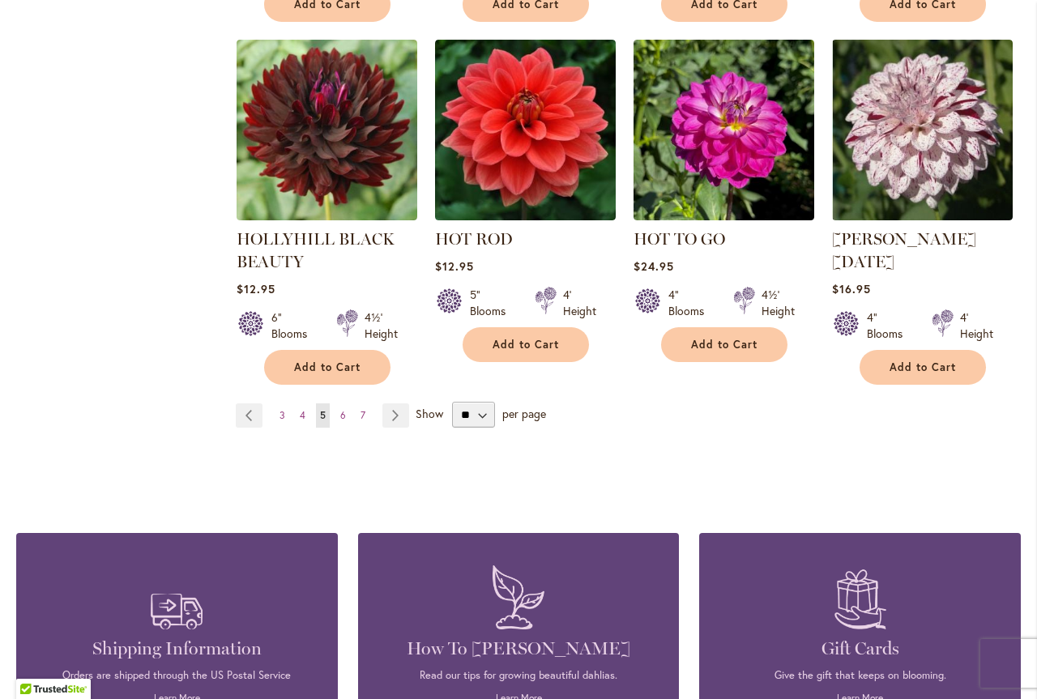
scroll to position [1377, 0]
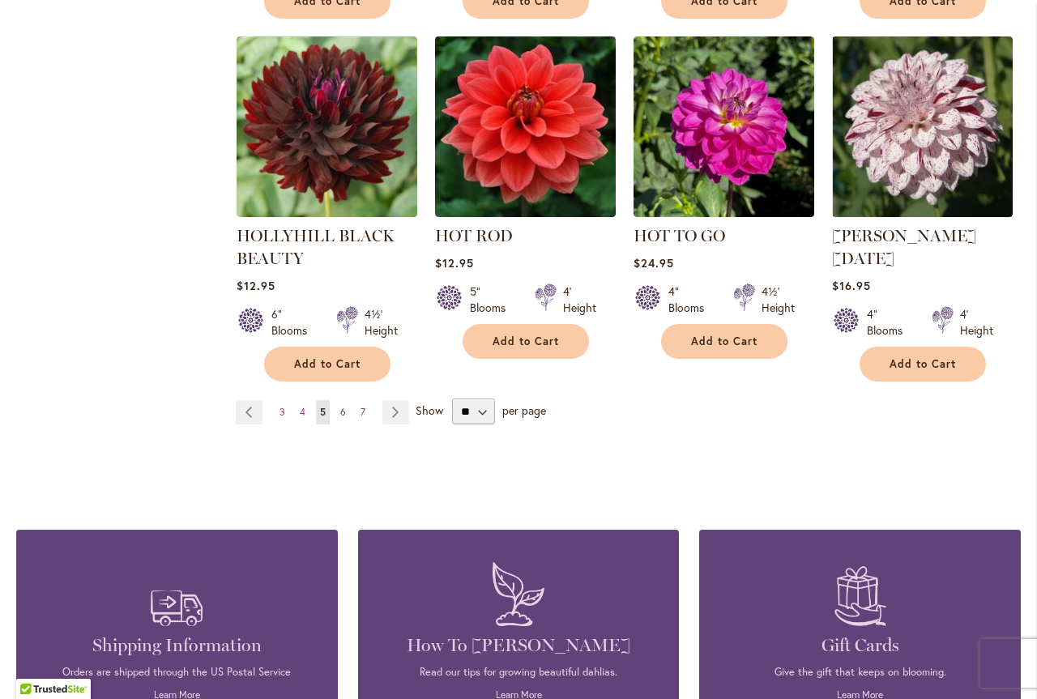
click at [341, 406] on span "6" at bounding box center [343, 412] width 6 height 12
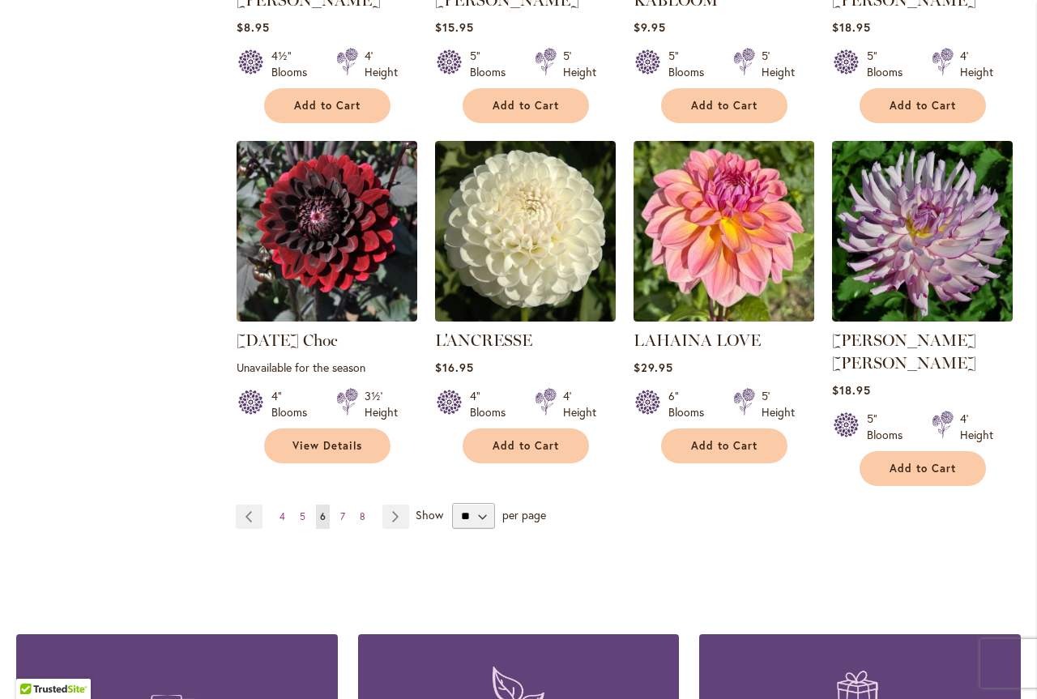
scroll to position [1296, 0]
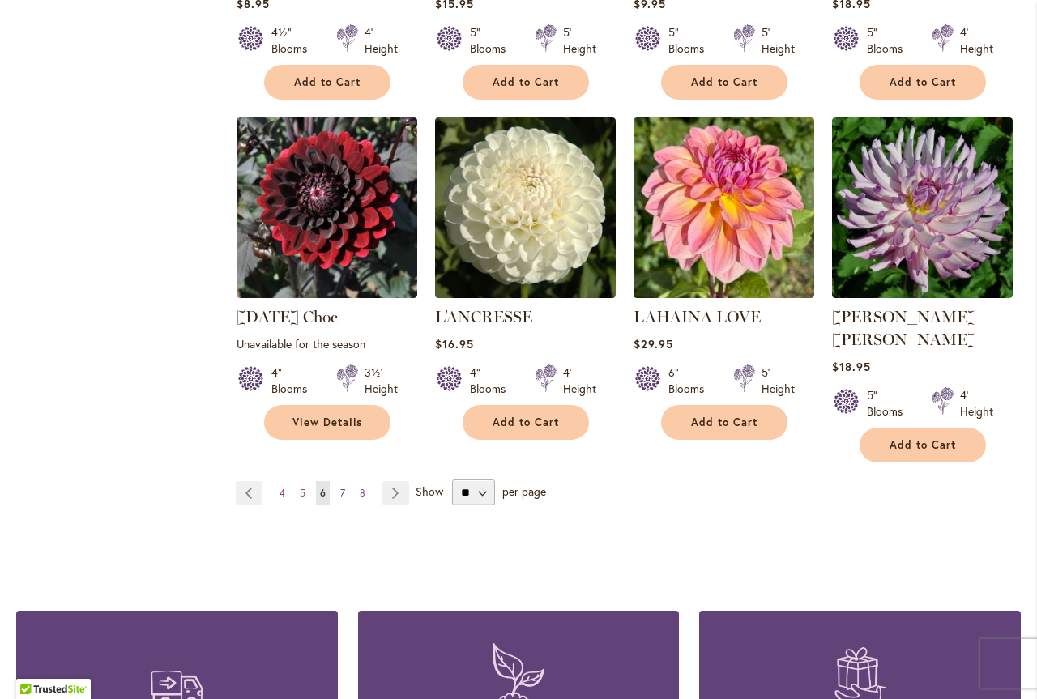
click at [340, 487] on span "7" at bounding box center [342, 493] width 5 height 12
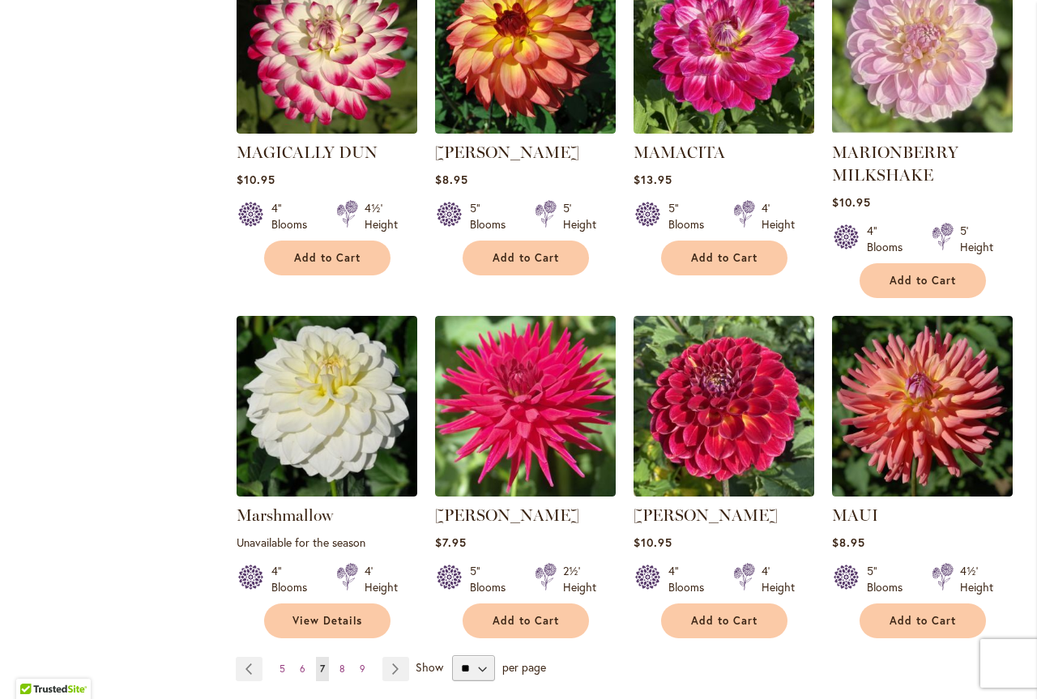
scroll to position [1134, 0]
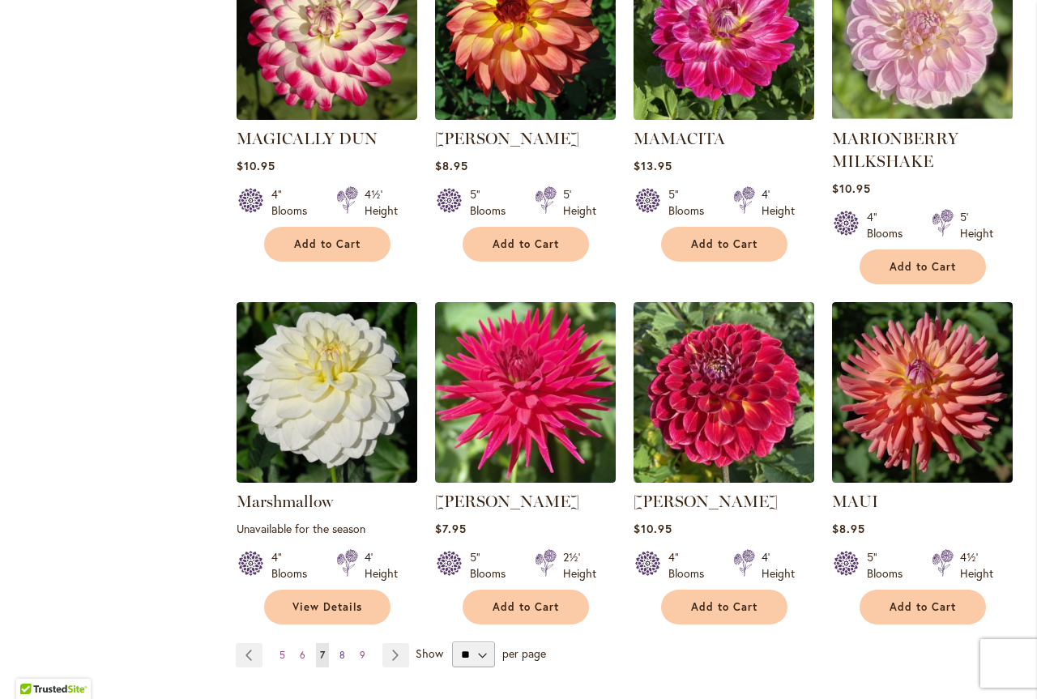
click at [343, 643] on link "Page 8" at bounding box center [342, 655] width 14 height 24
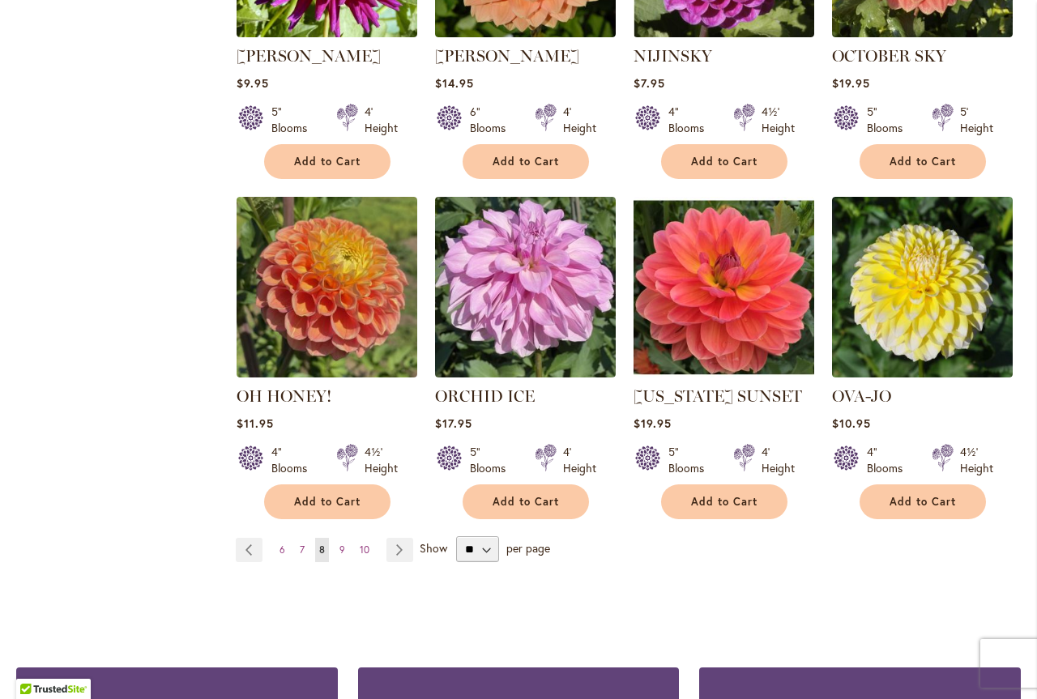
scroll to position [1377, 0]
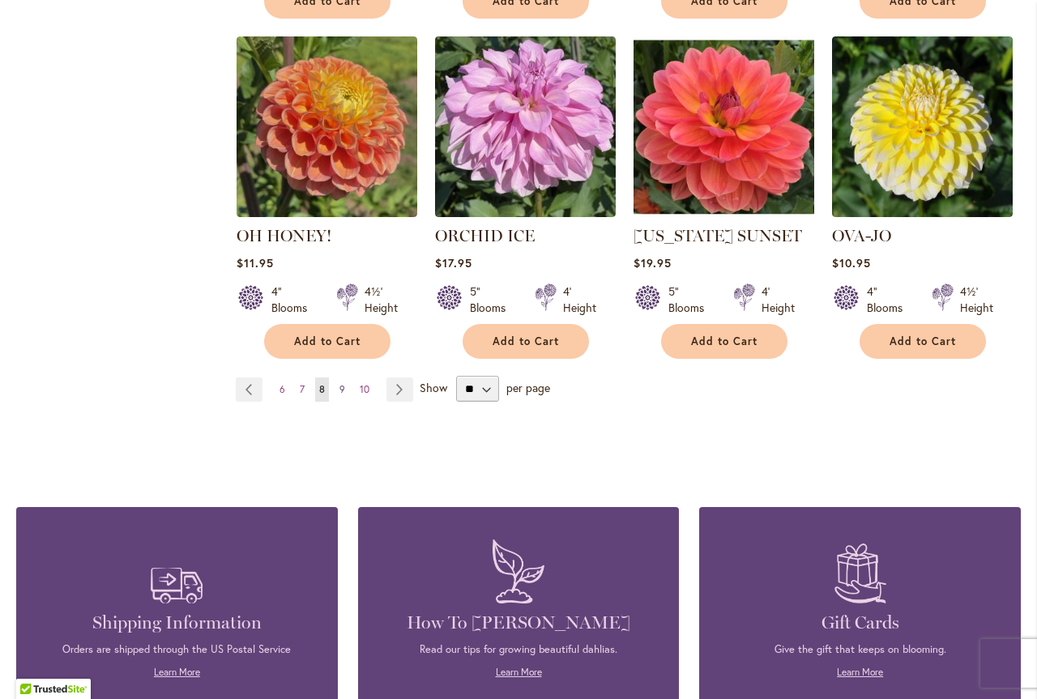
click at [335, 377] on link "Page 9" at bounding box center [342, 389] width 14 height 24
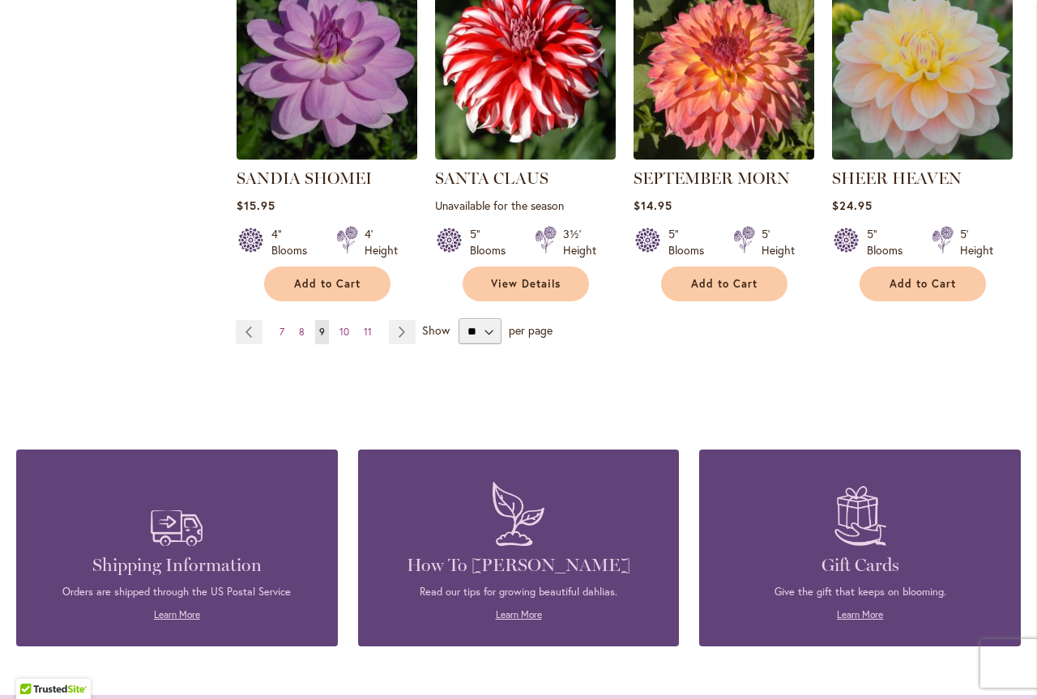
scroll to position [1458, 0]
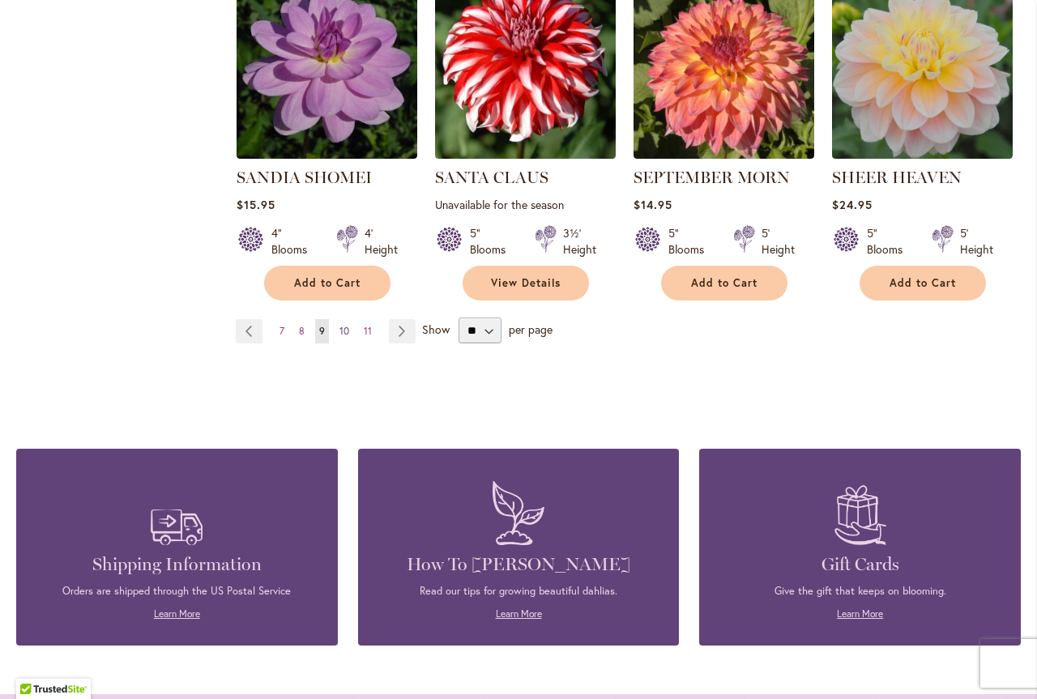
click at [340, 326] on span "10" at bounding box center [344, 331] width 10 height 12
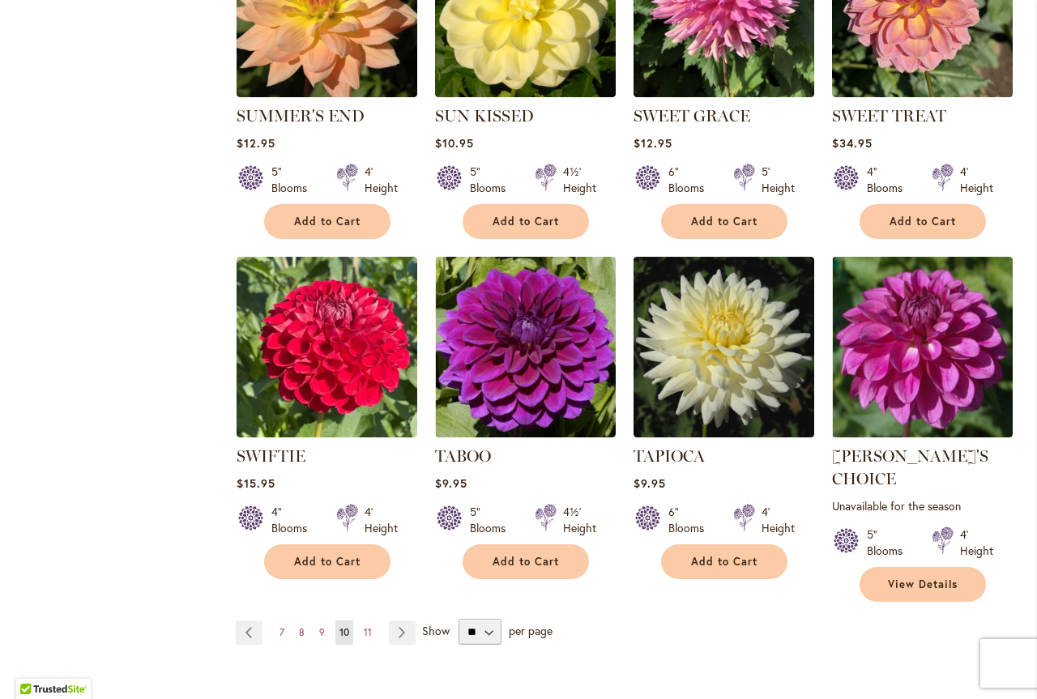
scroll to position [1377, 0]
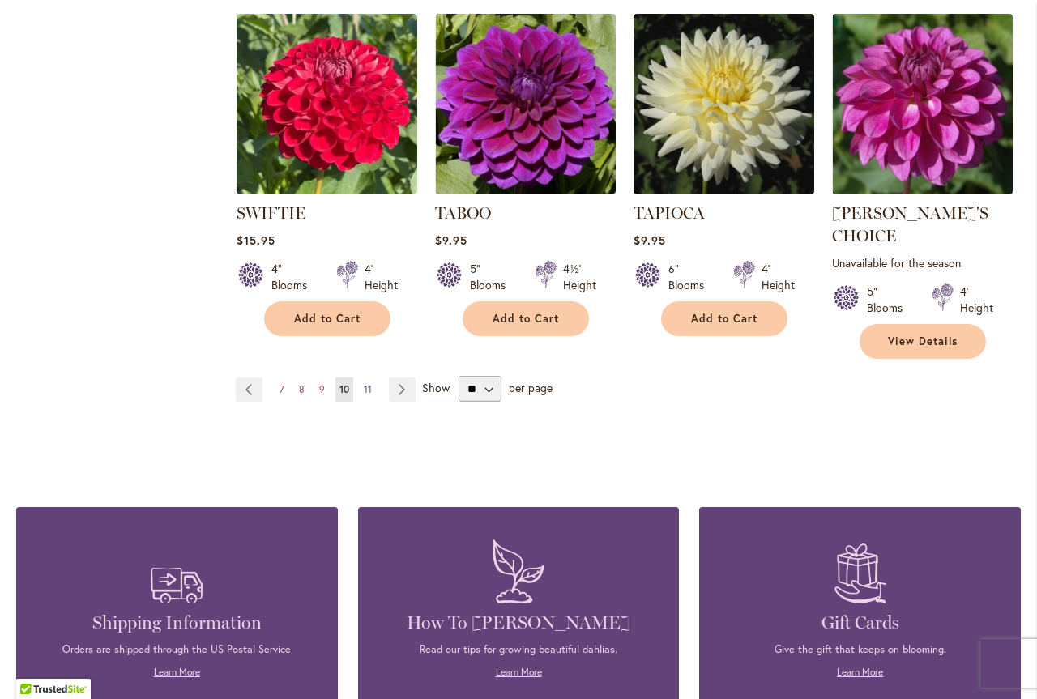
click at [365, 383] on span "11" at bounding box center [368, 389] width 8 height 12
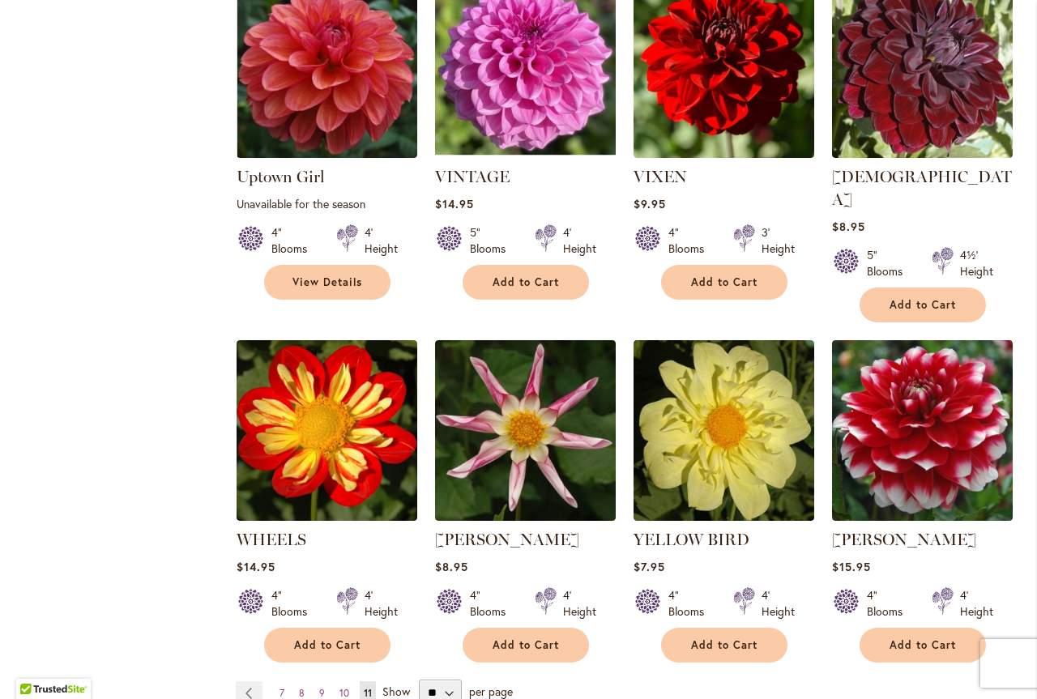
scroll to position [1134, 0]
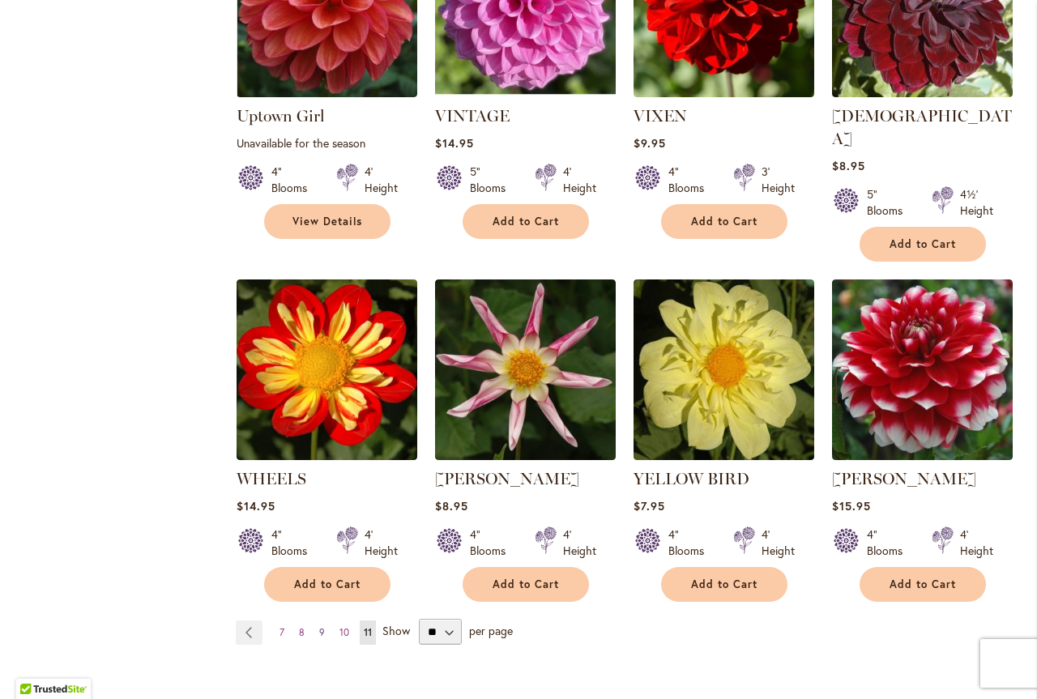
click at [319, 626] on span "9" at bounding box center [322, 632] width 6 height 12
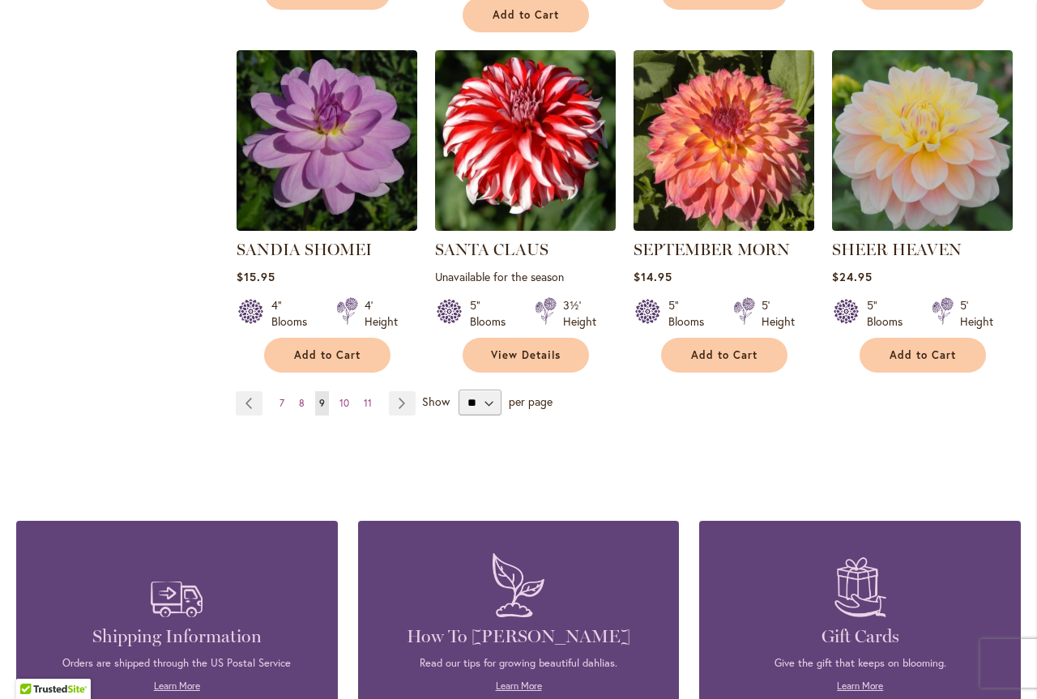
scroll to position [1458, 0]
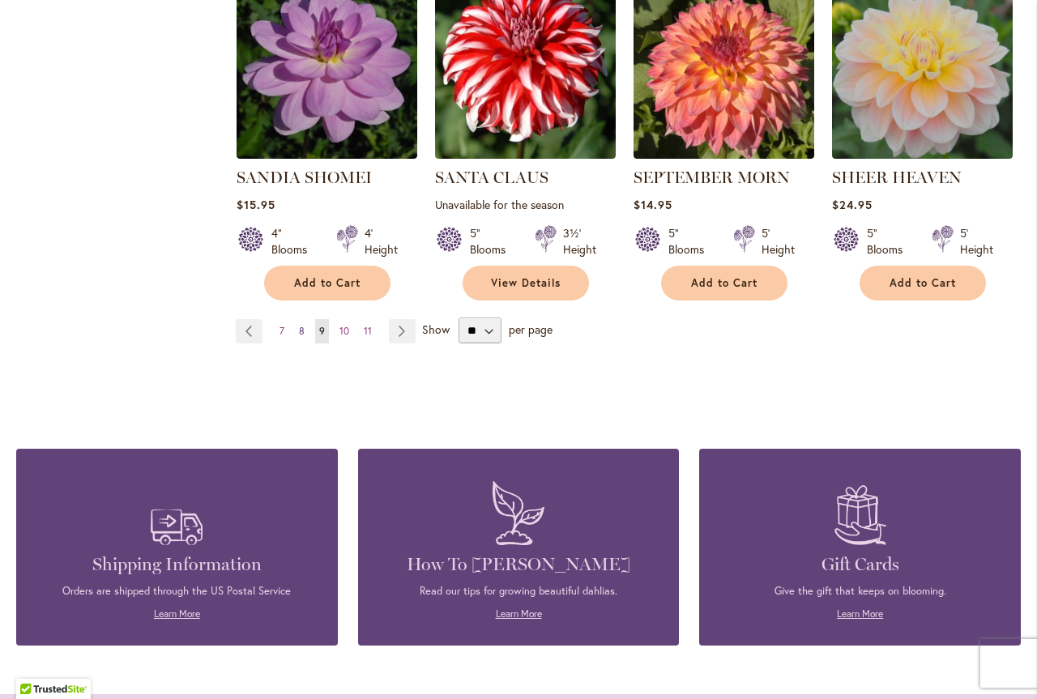
click at [296, 329] on link "Page 8" at bounding box center [302, 331] width 14 height 24
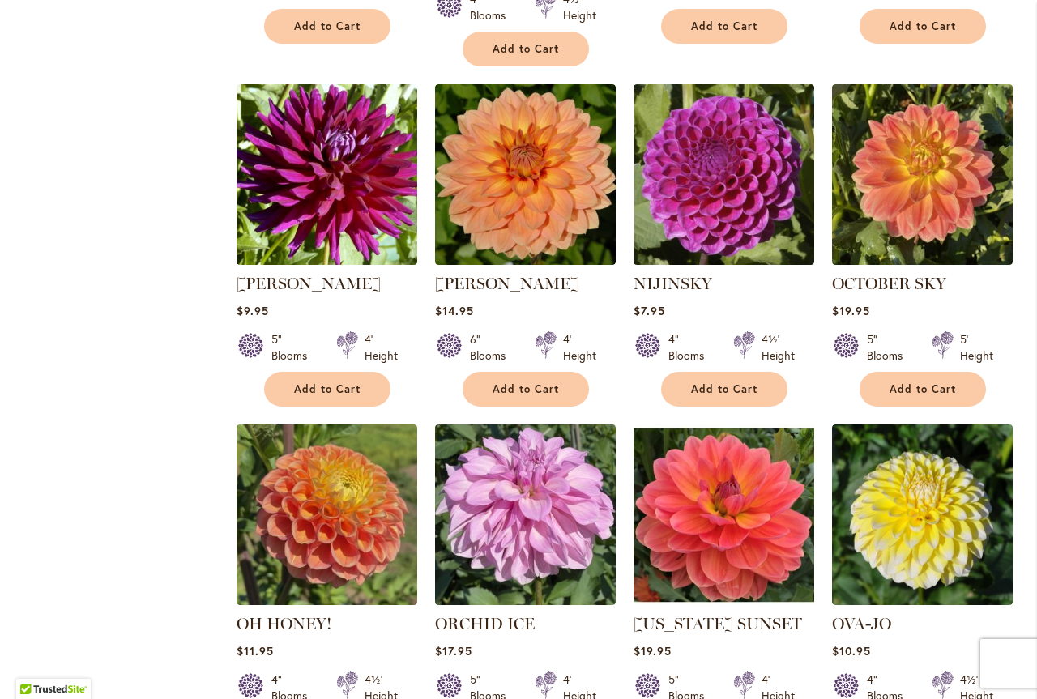
scroll to position [1296, 0]
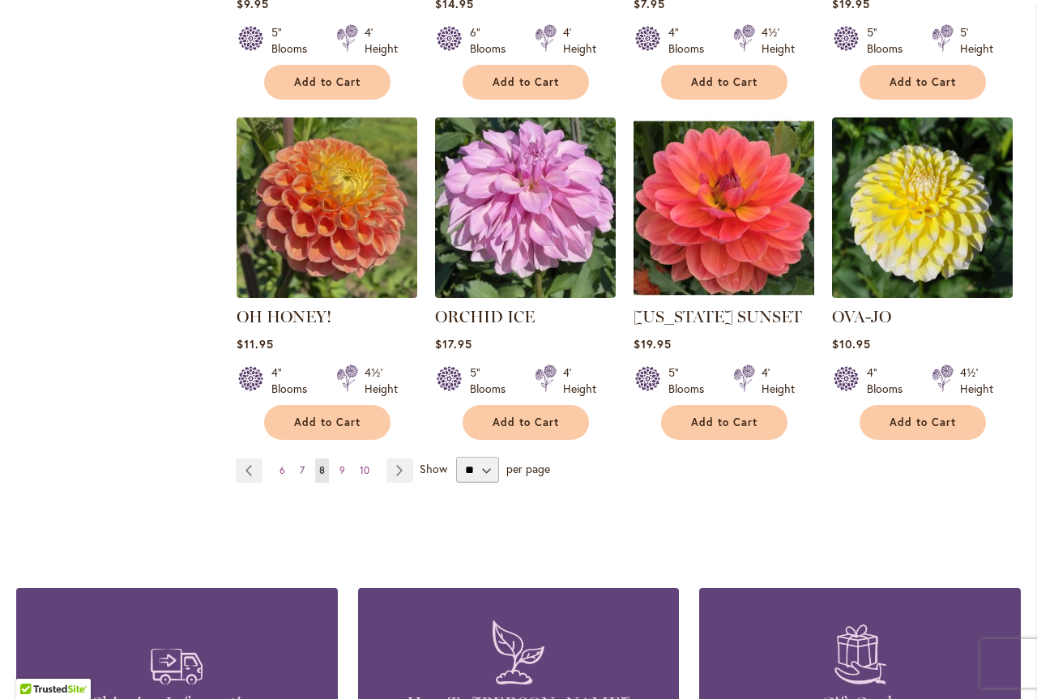
click at [296, 458] on link "Page 7" at bounding box center [302, 470] width 13 height 24
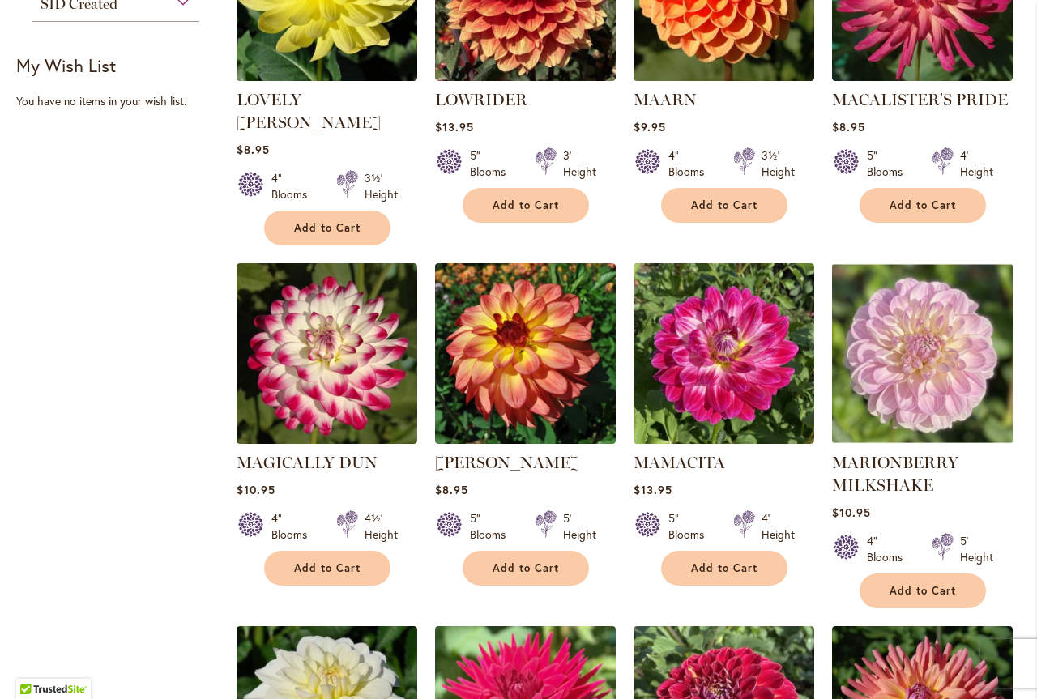
scroll to position [324, 0]
